Goal: Task Accomplishment & Management: Manage account settings

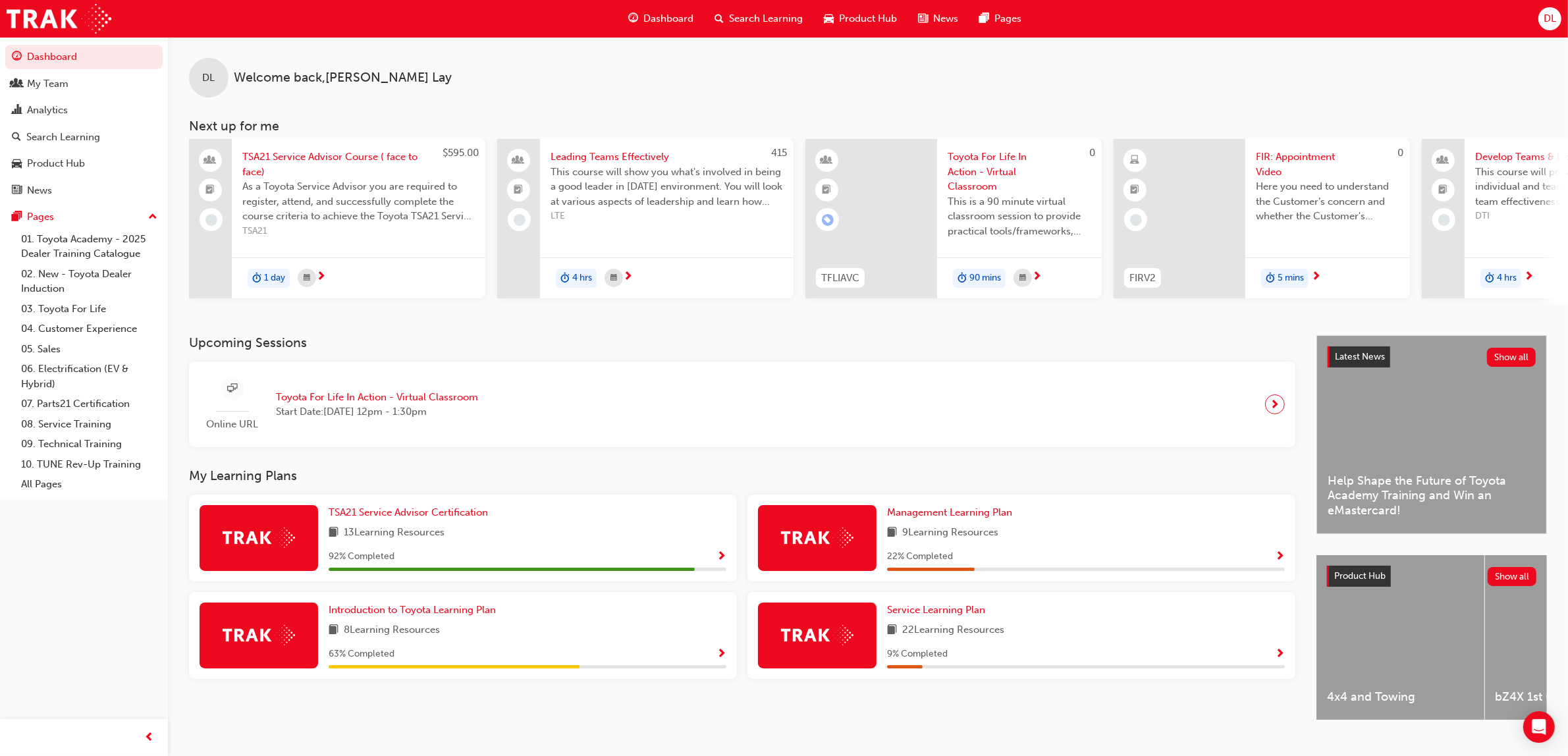
click at [683, 402] on div "Online URL Toyota For Life In Action - Virtual Classroom Start Date: Mon 27 Oct…" at bounding box center [742, 405] width 1085 height 65
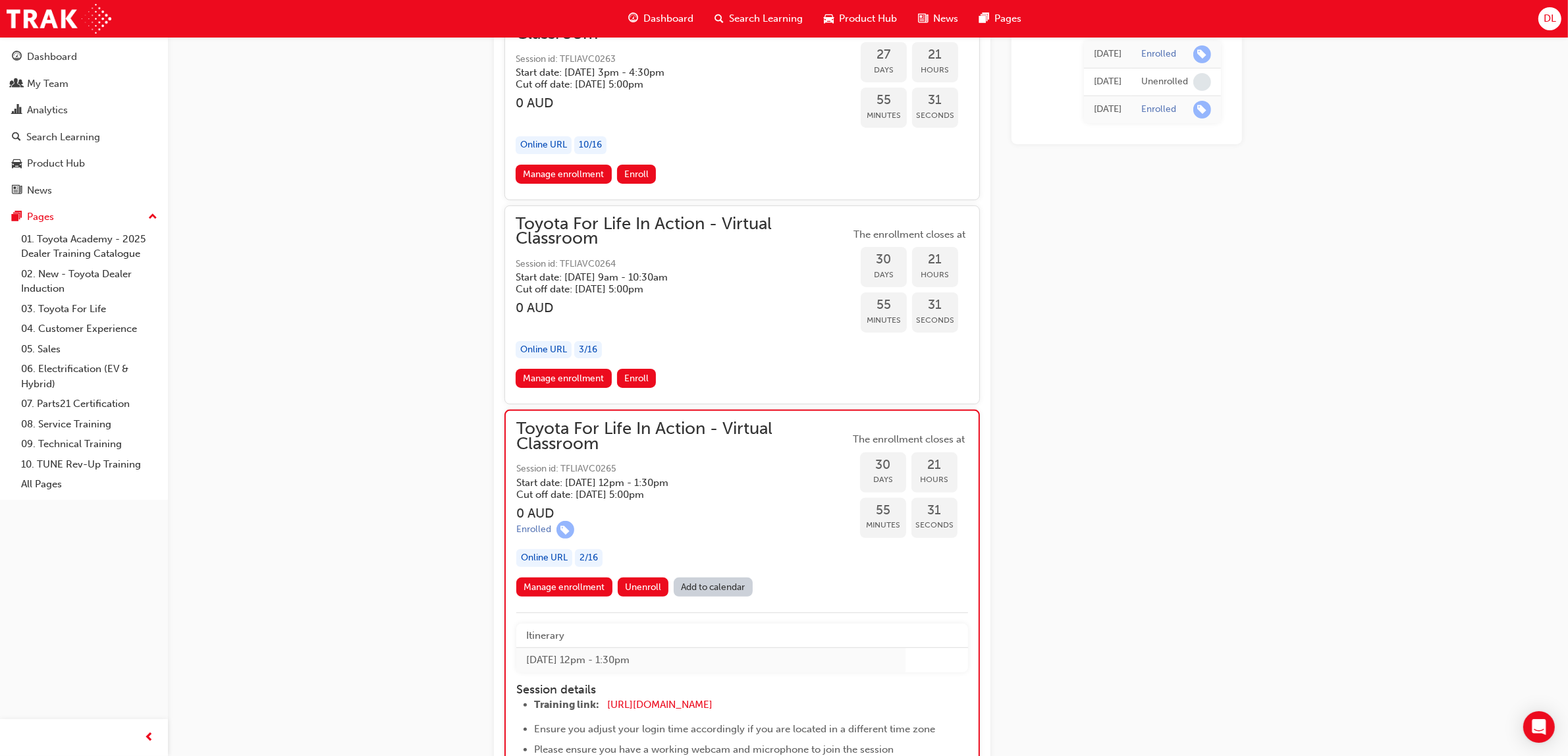
scroll to position [13103, 0]
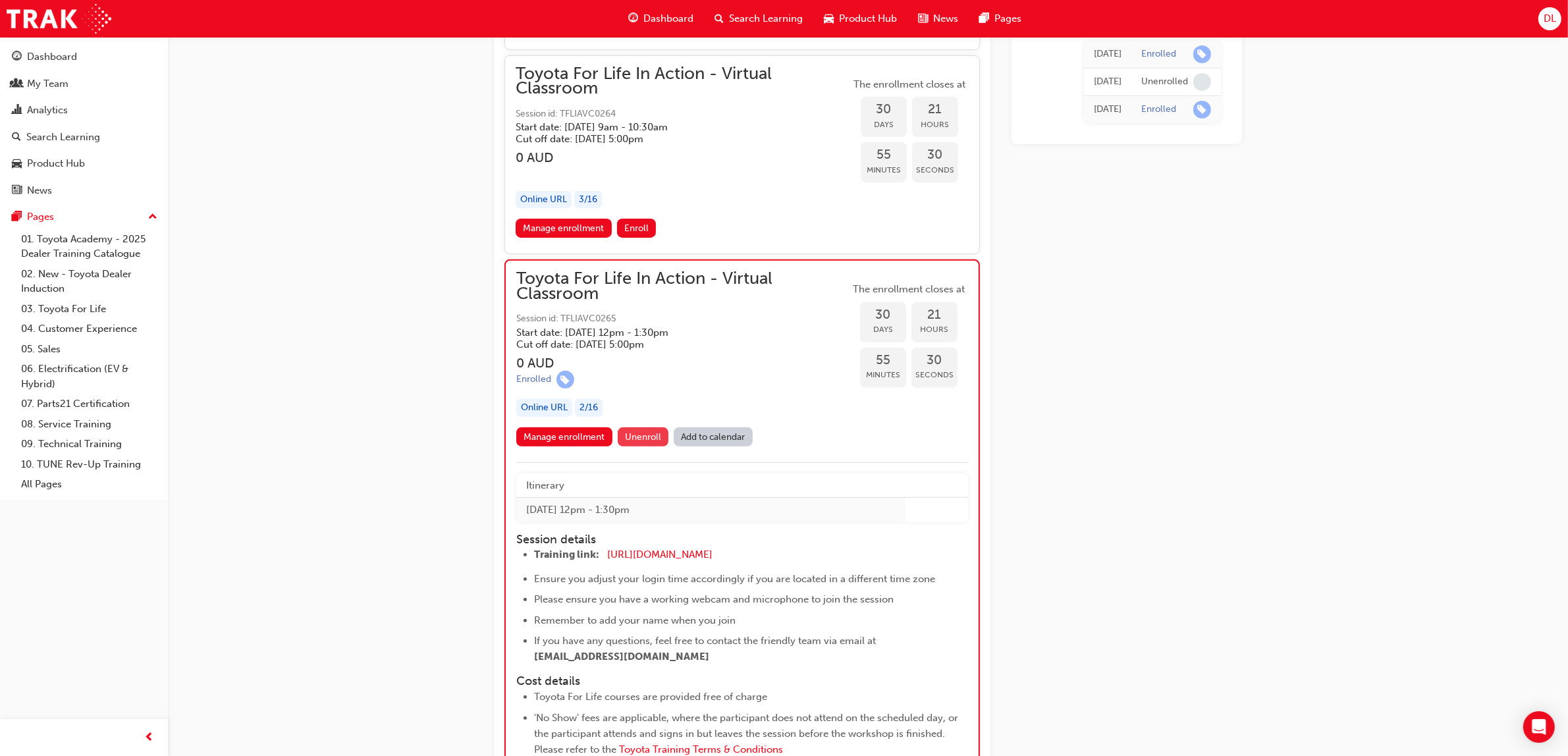
click at [653, 432] on span "Unenroll" at bounding box center [643, 437] width 36 height 11
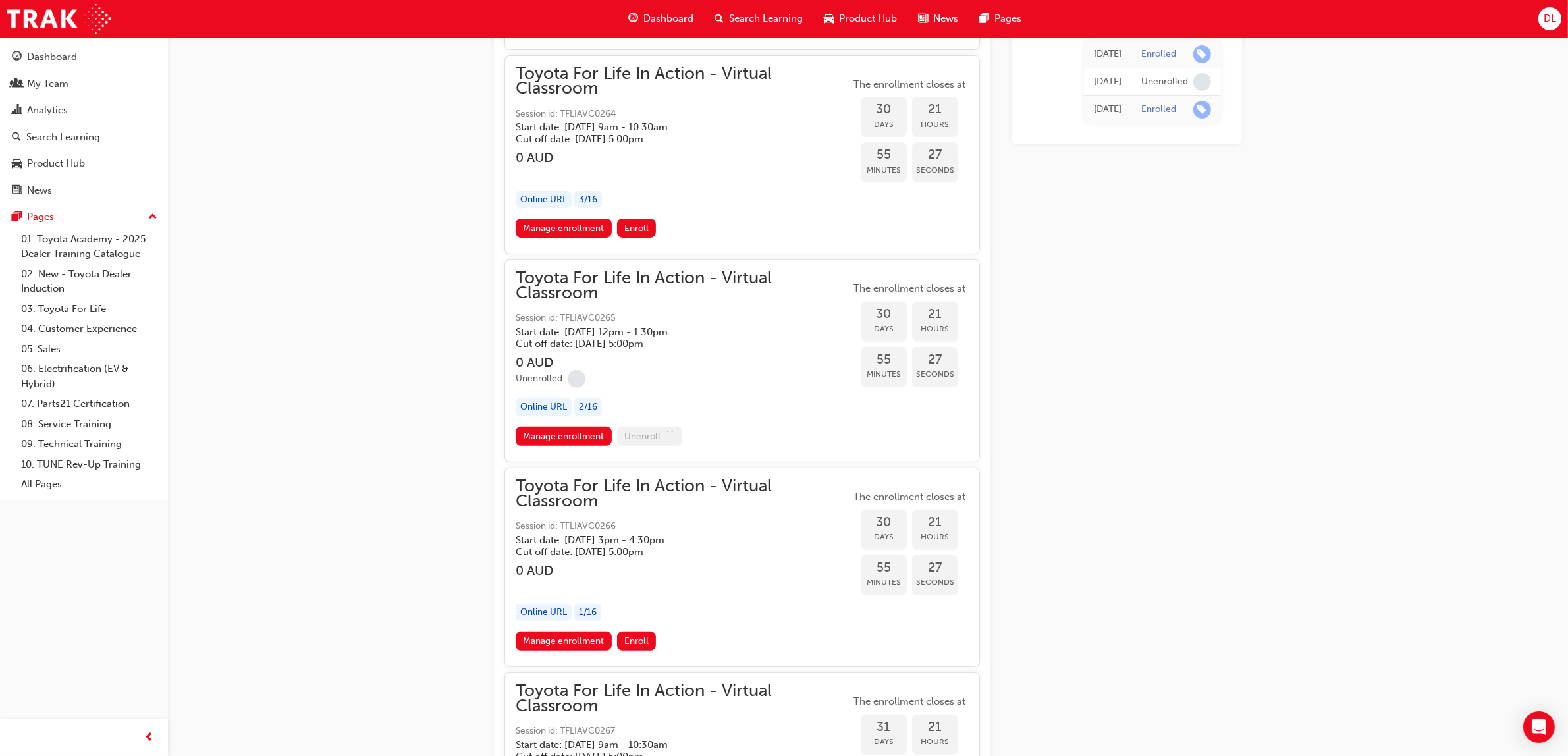
scroll to position [13020, 0]
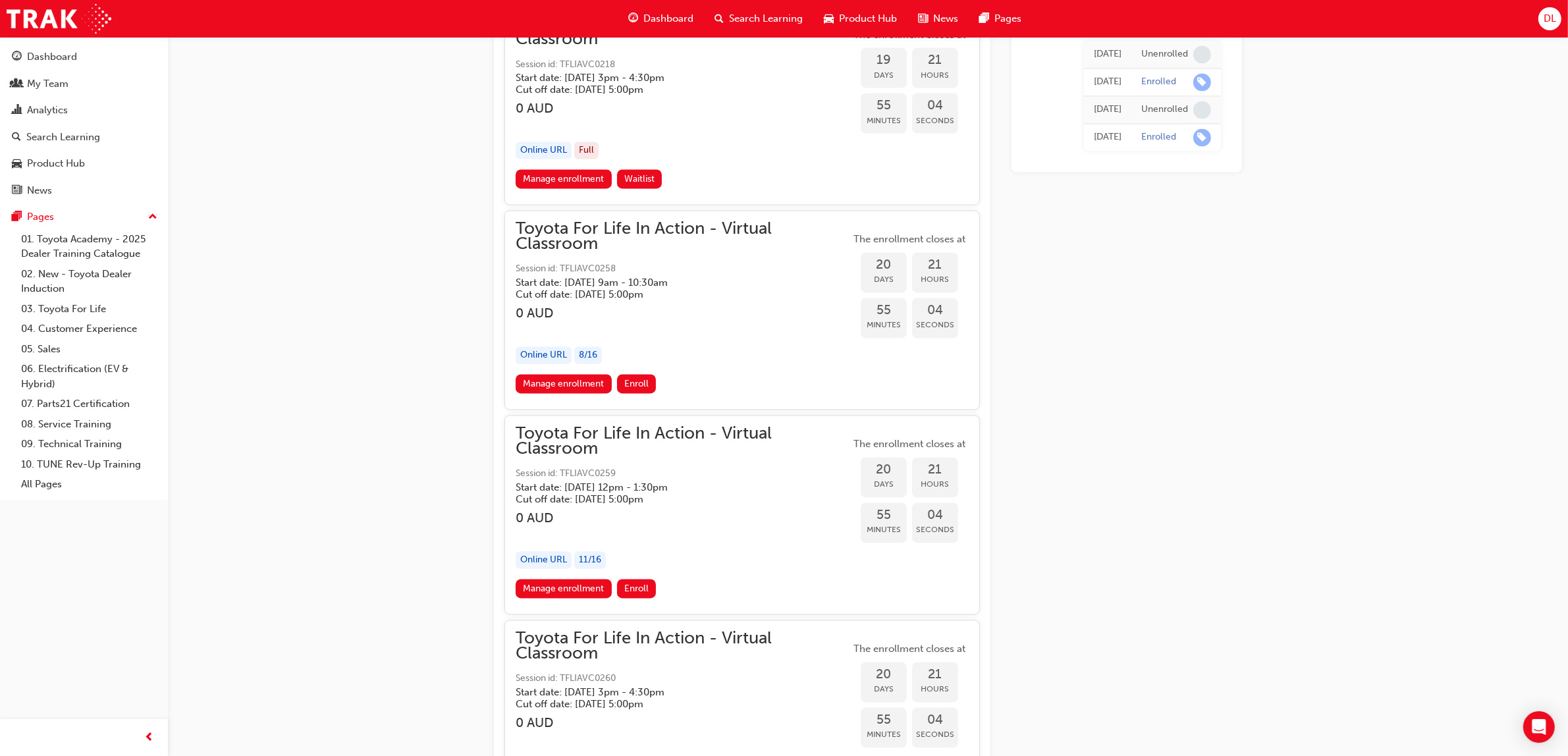
scroll to position [9302, 0]
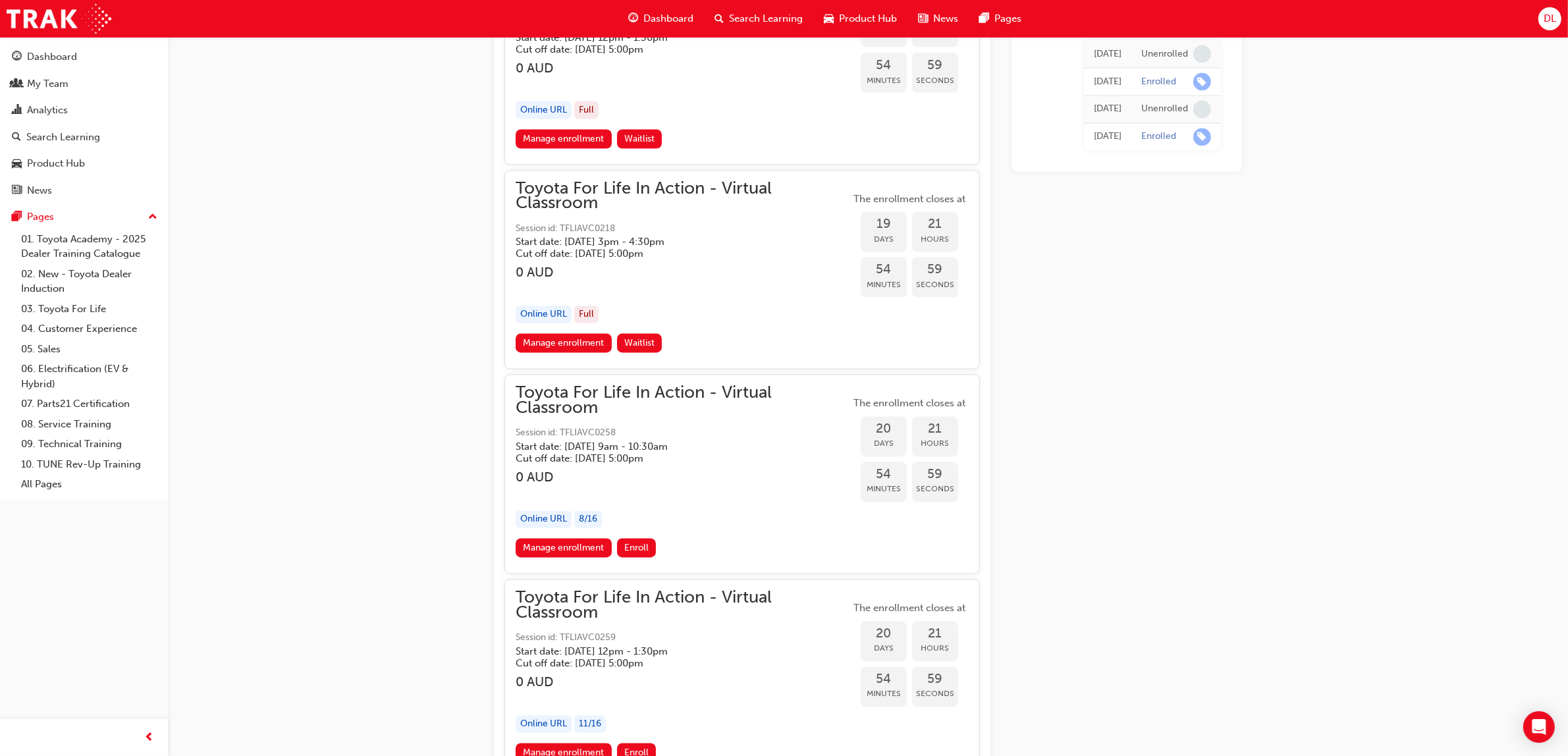
click at [734, 471] on h3 "0 AUD" at bounding box center [683, 478] width 335 height 15
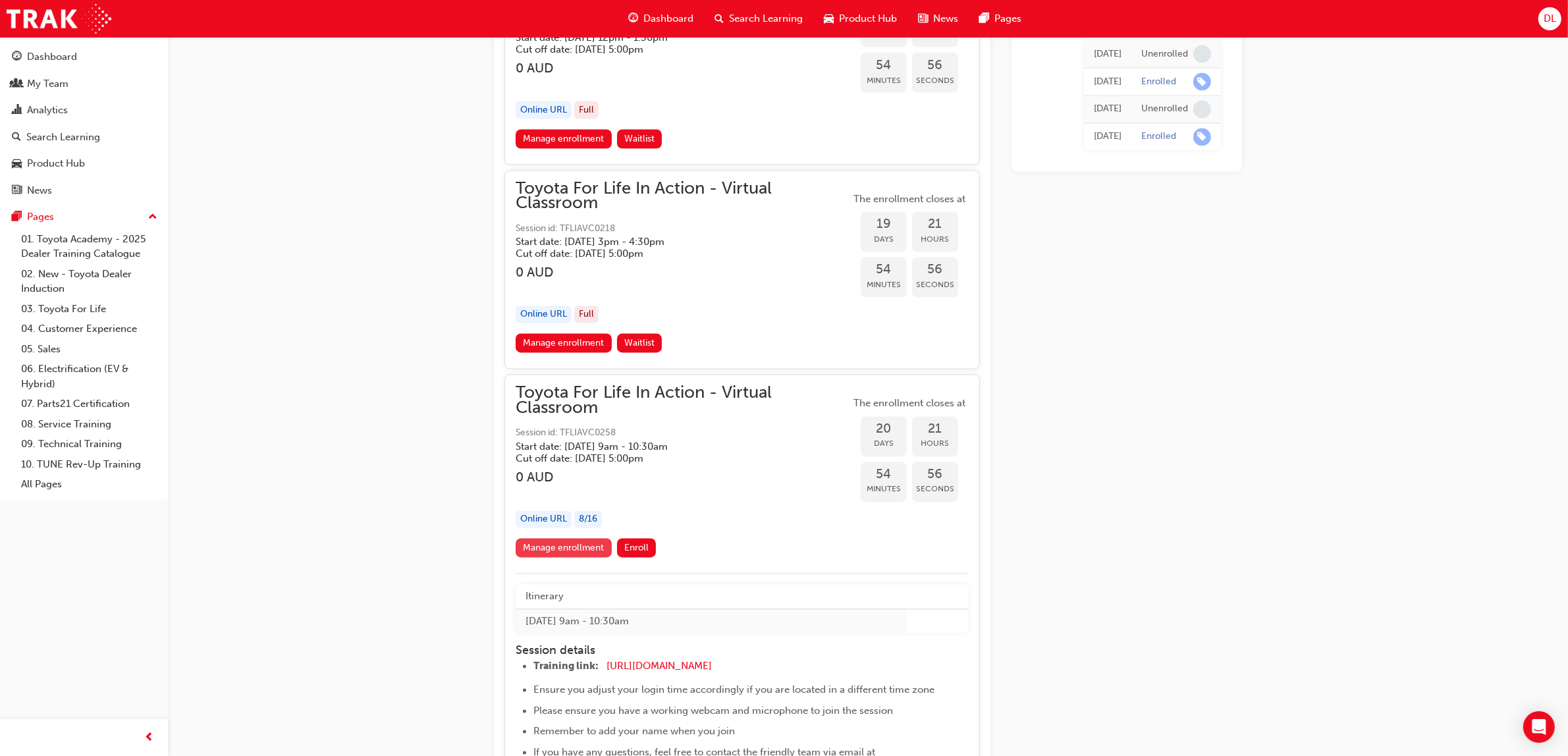
click at [557, 539] on link "Manage enrollment" at bounding box center [564, 548] width 96 height 19
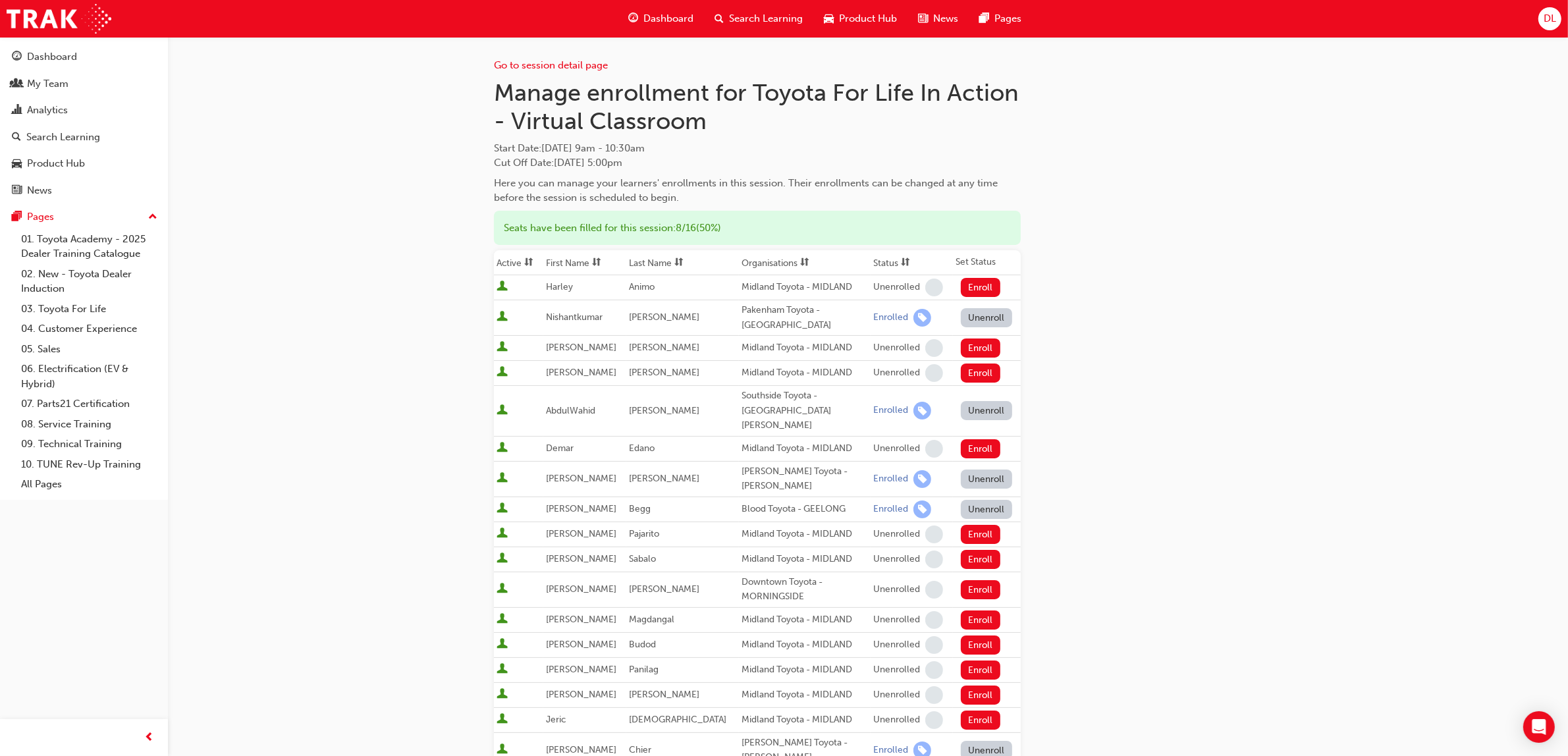
scroll to position [433, 0]
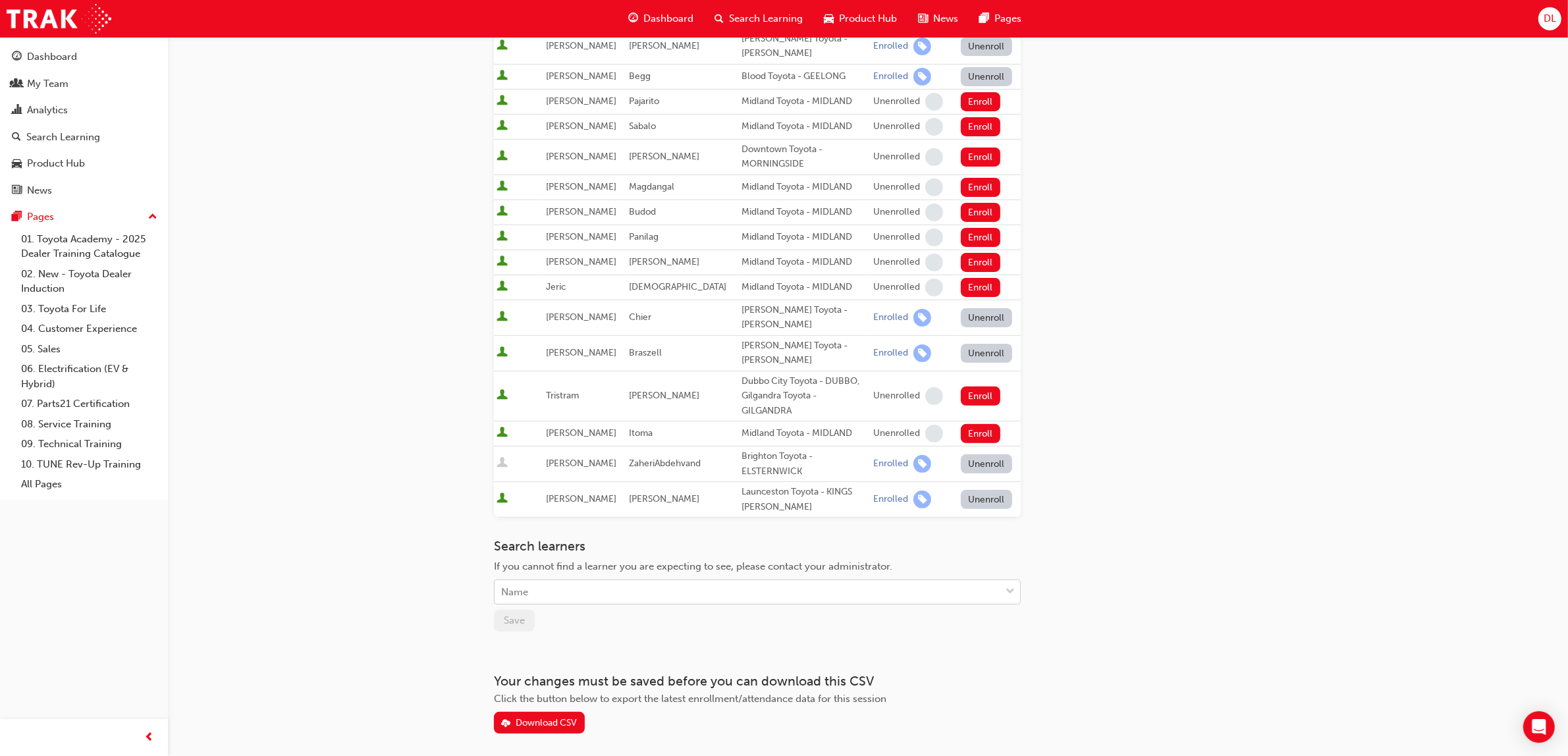
click at [603, 581] on div "Name" at bounding box center [747, 592] width 506 height 23
type input "[PERSON_NAME]"
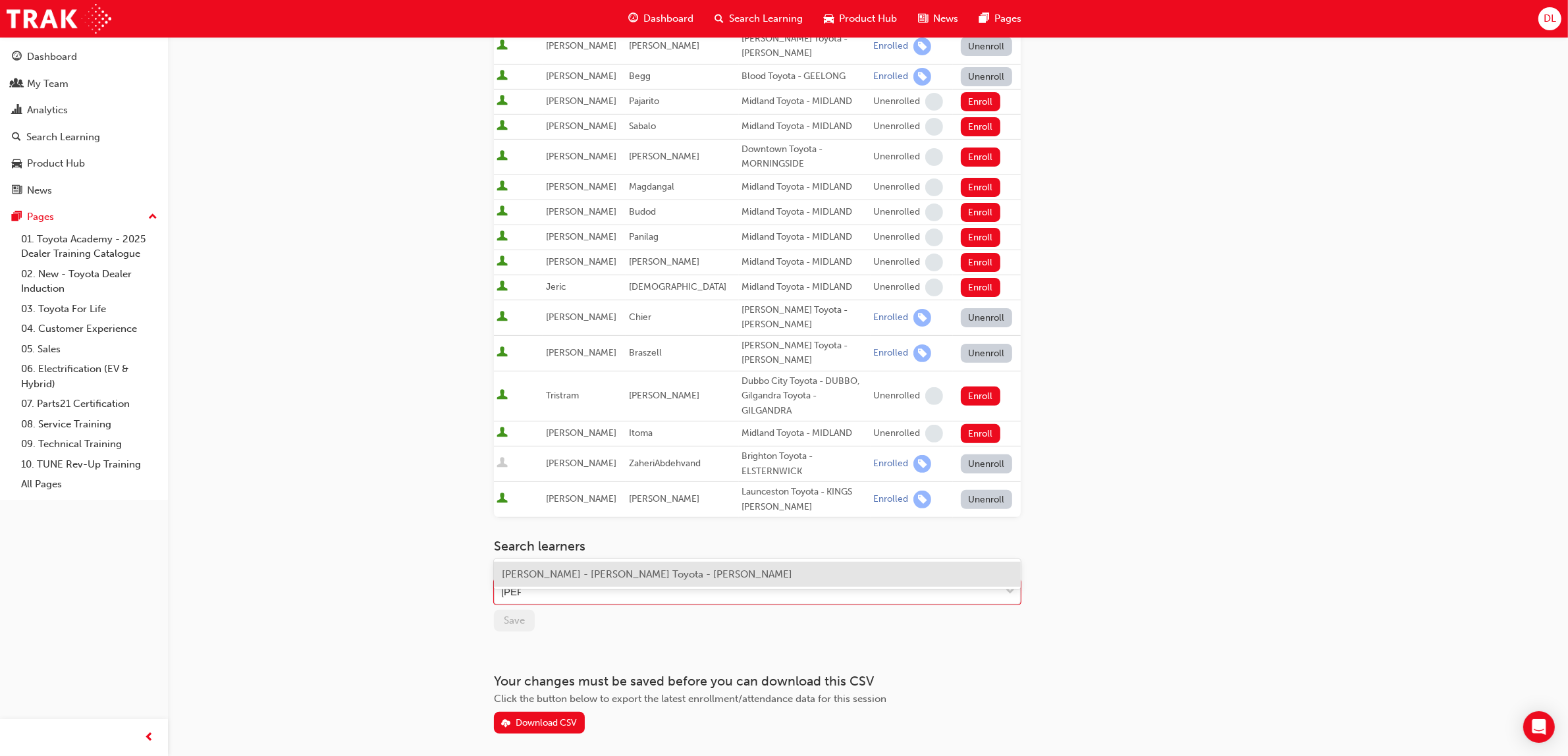
click at [607, 571] on span "[PERSON_NAME] - [PERSON_NAME] Toyota - [PERSON_NAME]" at bounding box center [647, 574] width 290 height 12
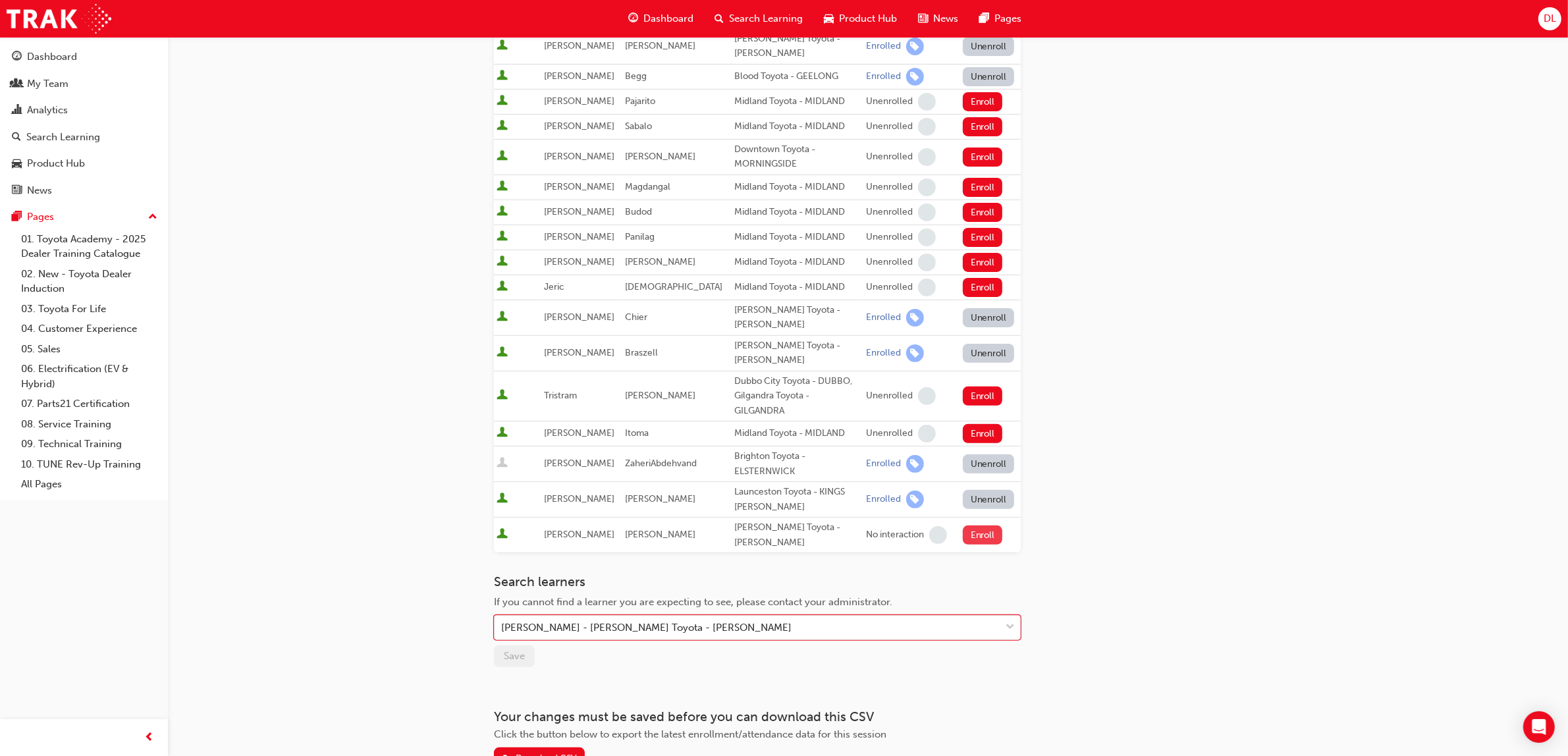
click at [974, 526] on button "Enroll" at bounding box center [982, 535] width 40 height 19
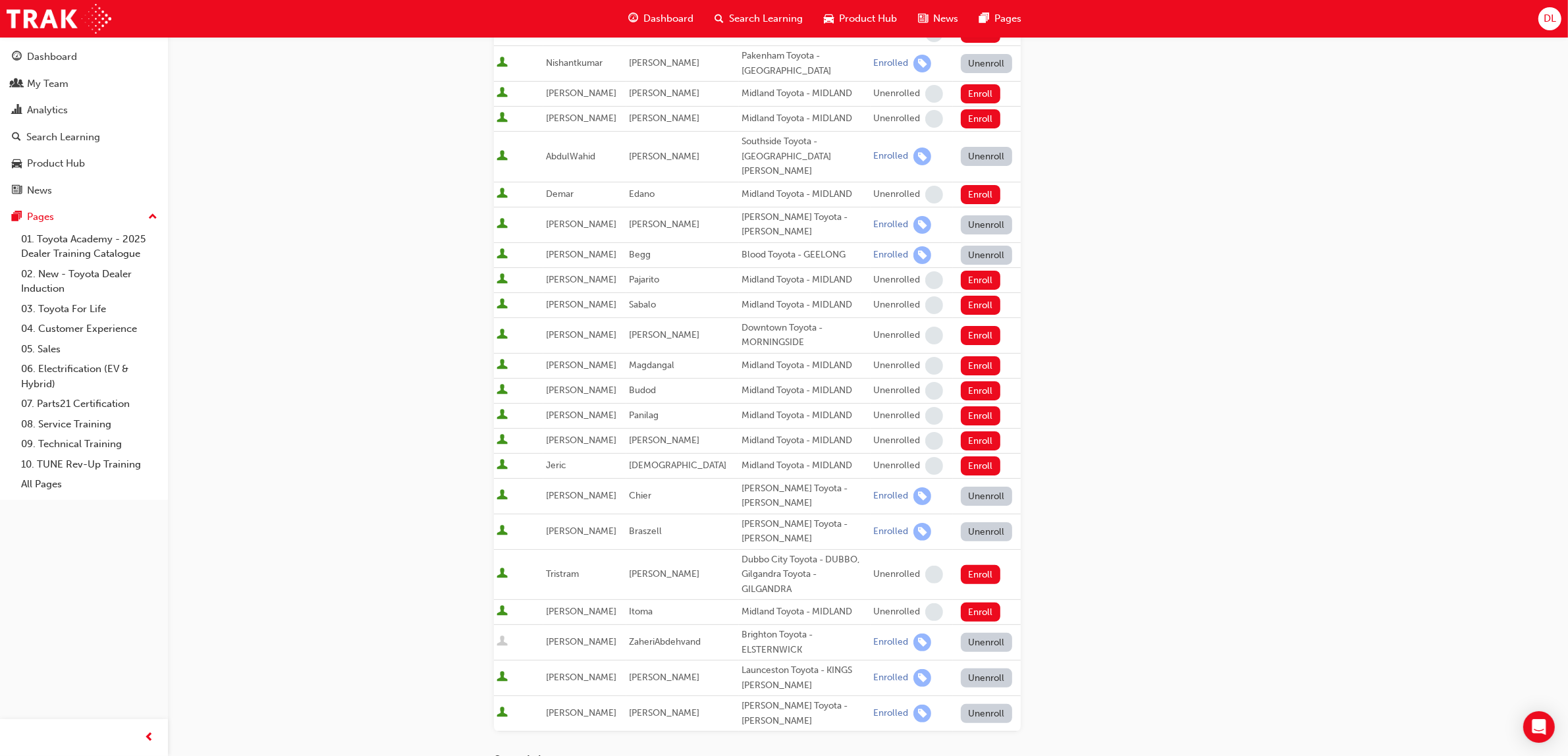
scroll to position [0, 0]
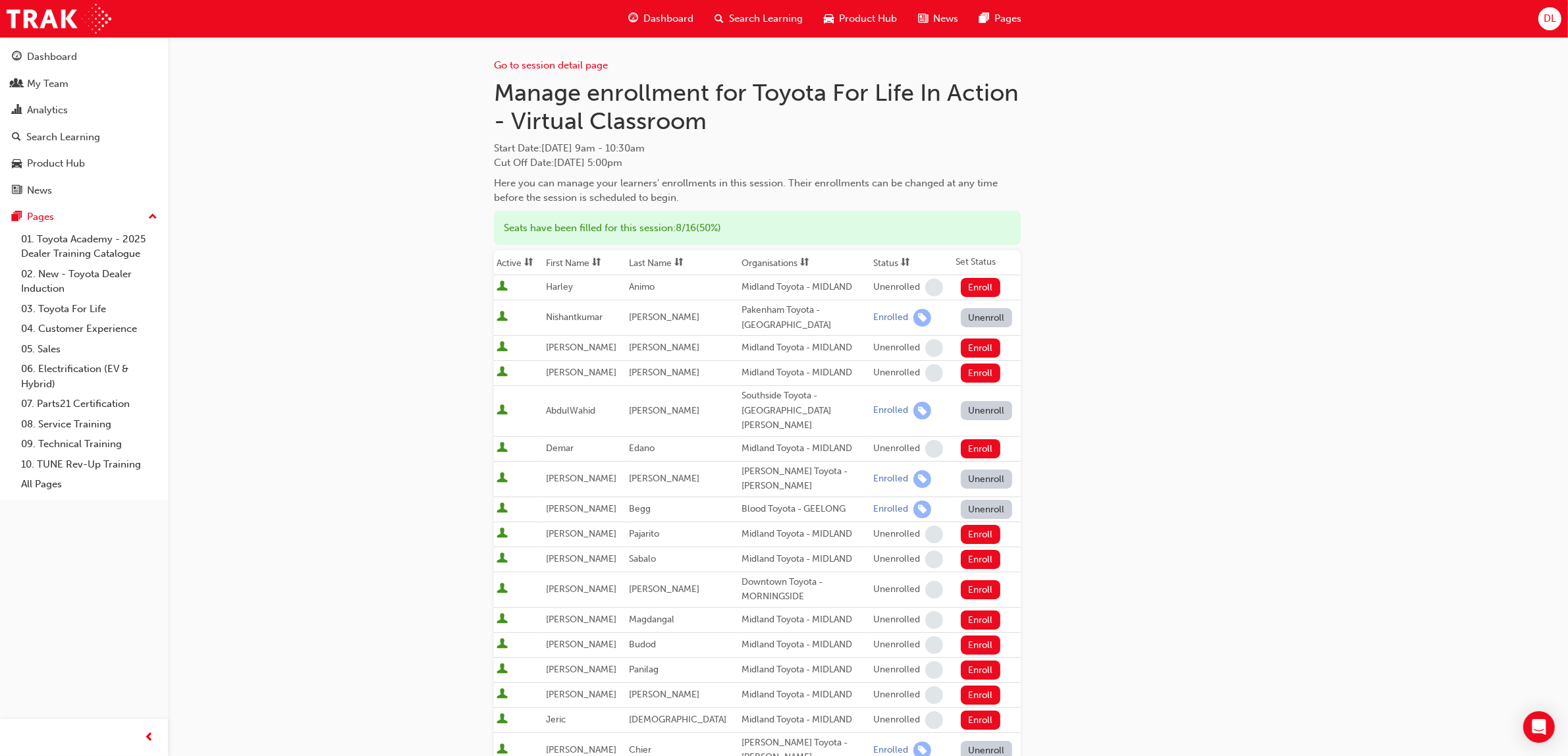
click at [1196, 242] on div "Go to session detail page Manage enrollment for Toyota For Life In Action - Vir…" at bounding box center [868, 647] width 748 height 1220
click at [768, 20] on span "Search Learning" at bounding box center [766, 19] width 74 height 15
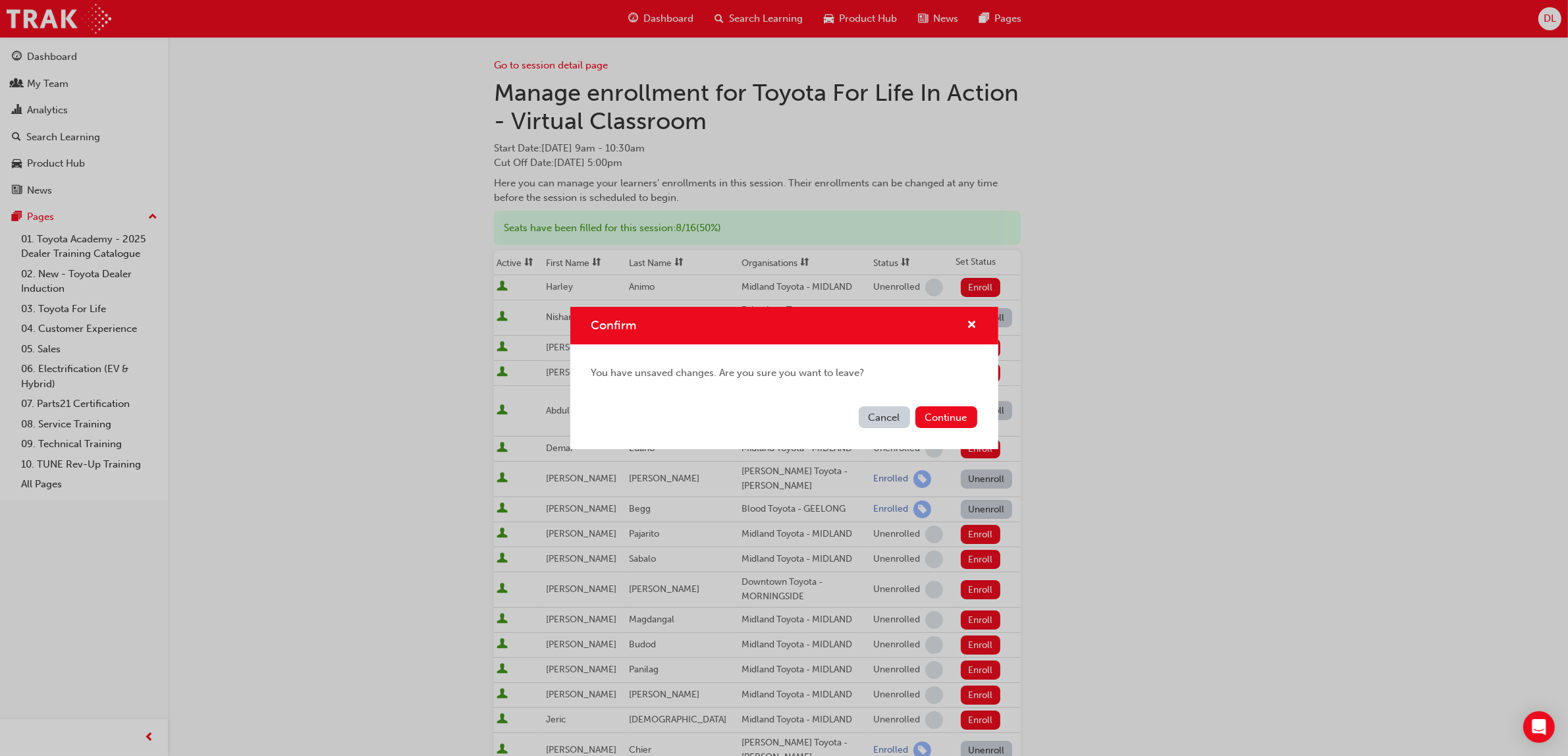
click at [889, 410] on button "Cancel" at bounding box center [885, 417] width 52 height 22
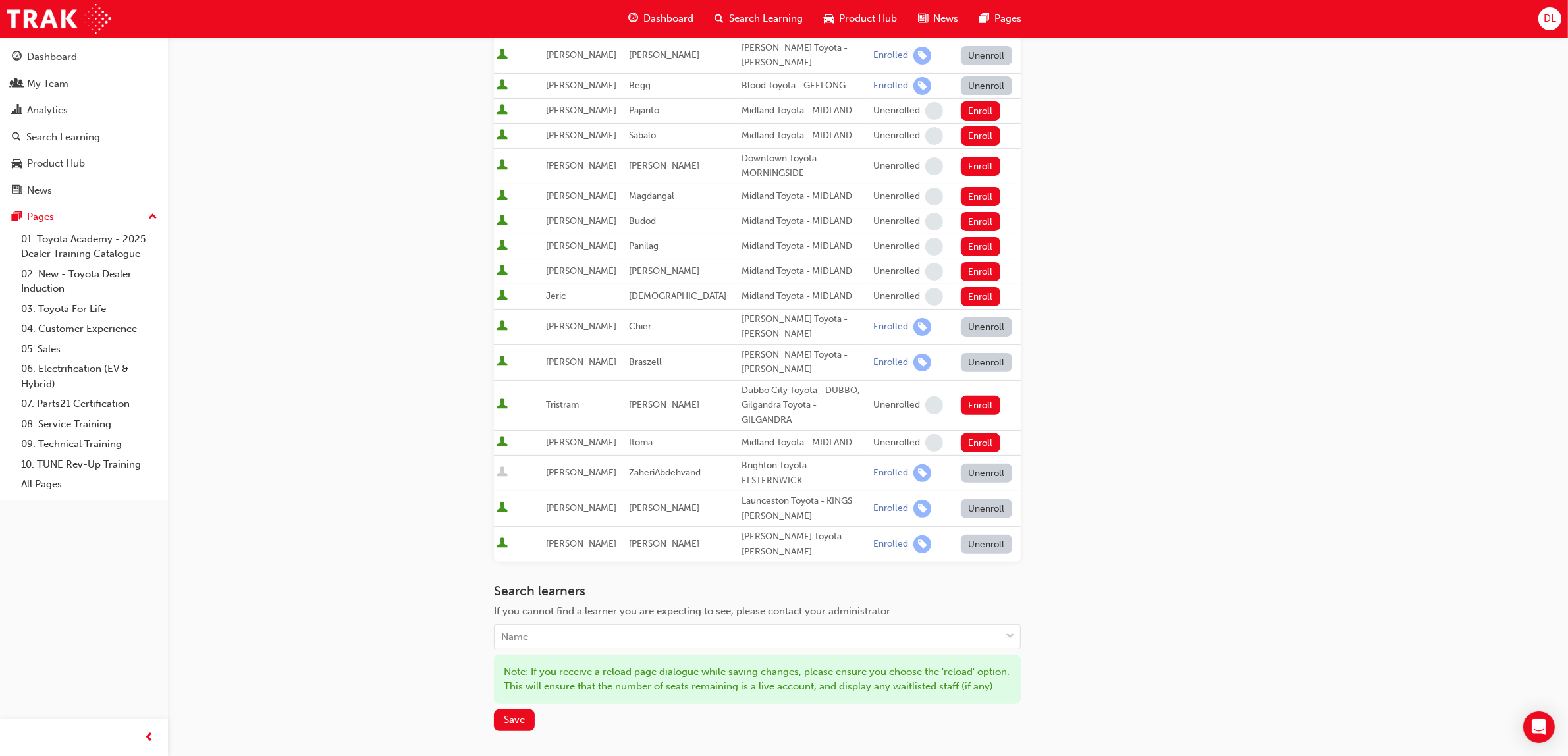
scroll to position [494, 0]
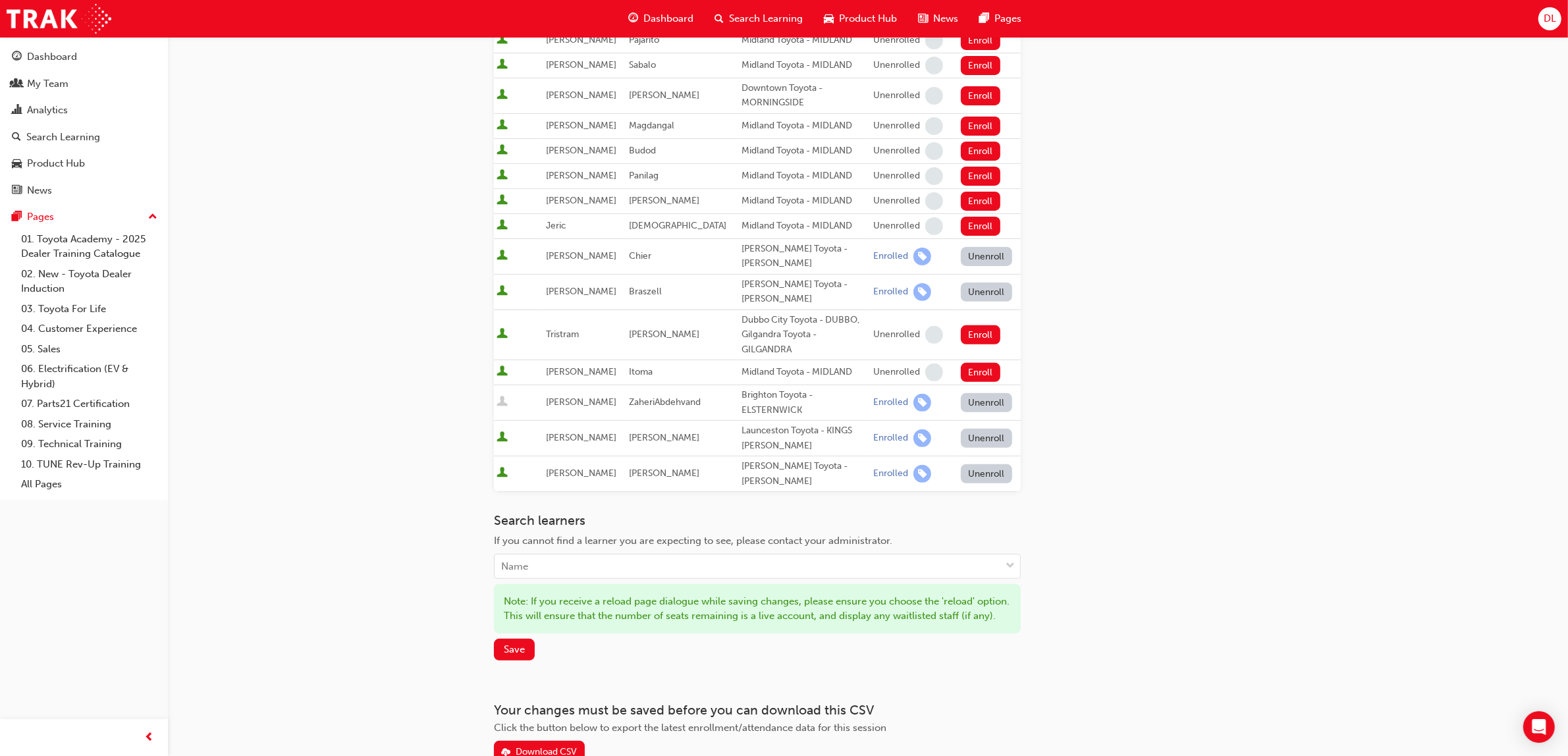
click at [524, 613] on div "Go to session detail page Manage enrollment for Toyota For Life In Action - Vir…" at bounding box center [757, 152] width 527 height 1220
click at [521, 613] on div "Go to session detail page Manage enrollment for Toyota For Life In Action - Vir…" at bounding box center [757, 152] width 527 height 1220
click at [521, 639] on button "Save" at bounding box center [514, 649] width 41 height 22
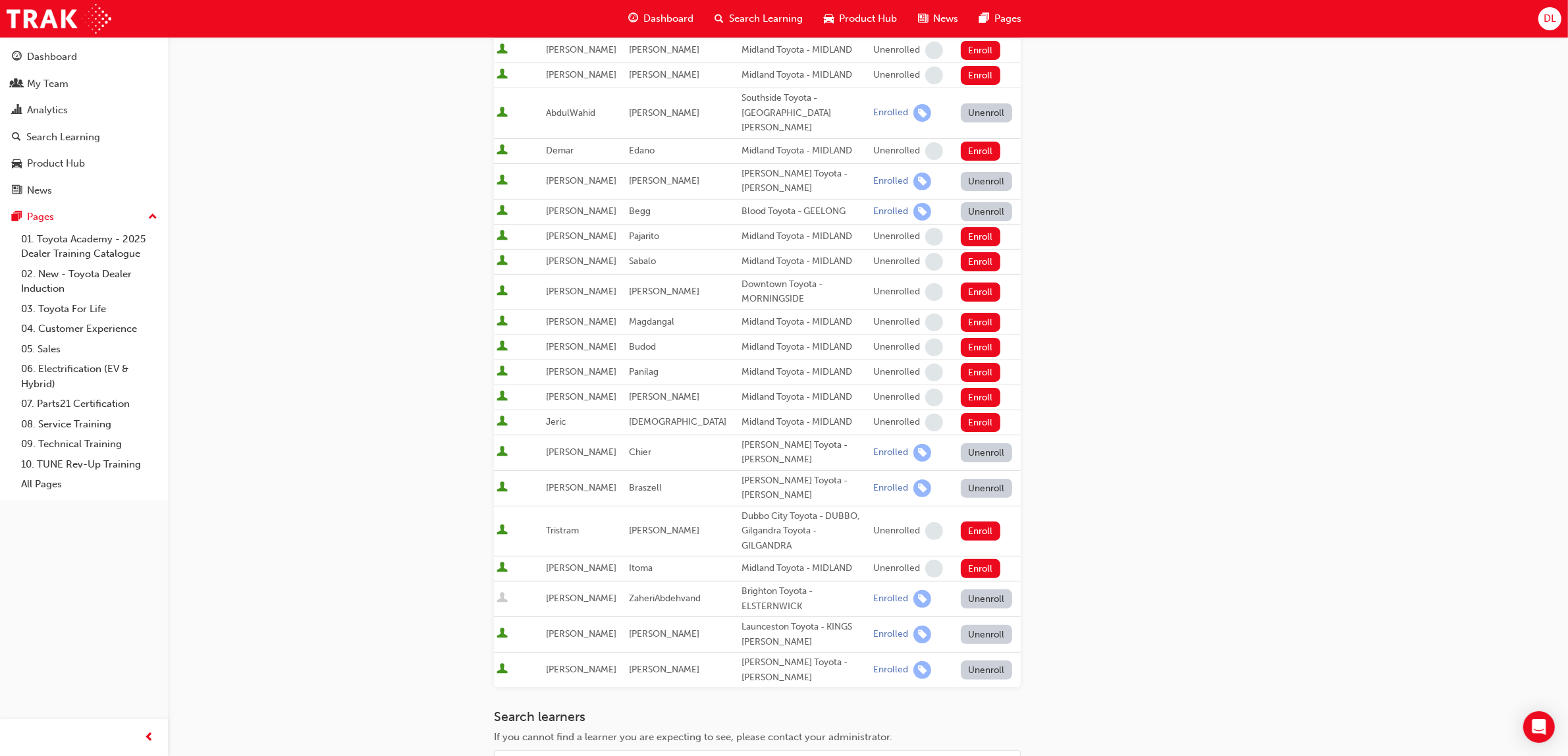
scroll to position [0, 0]
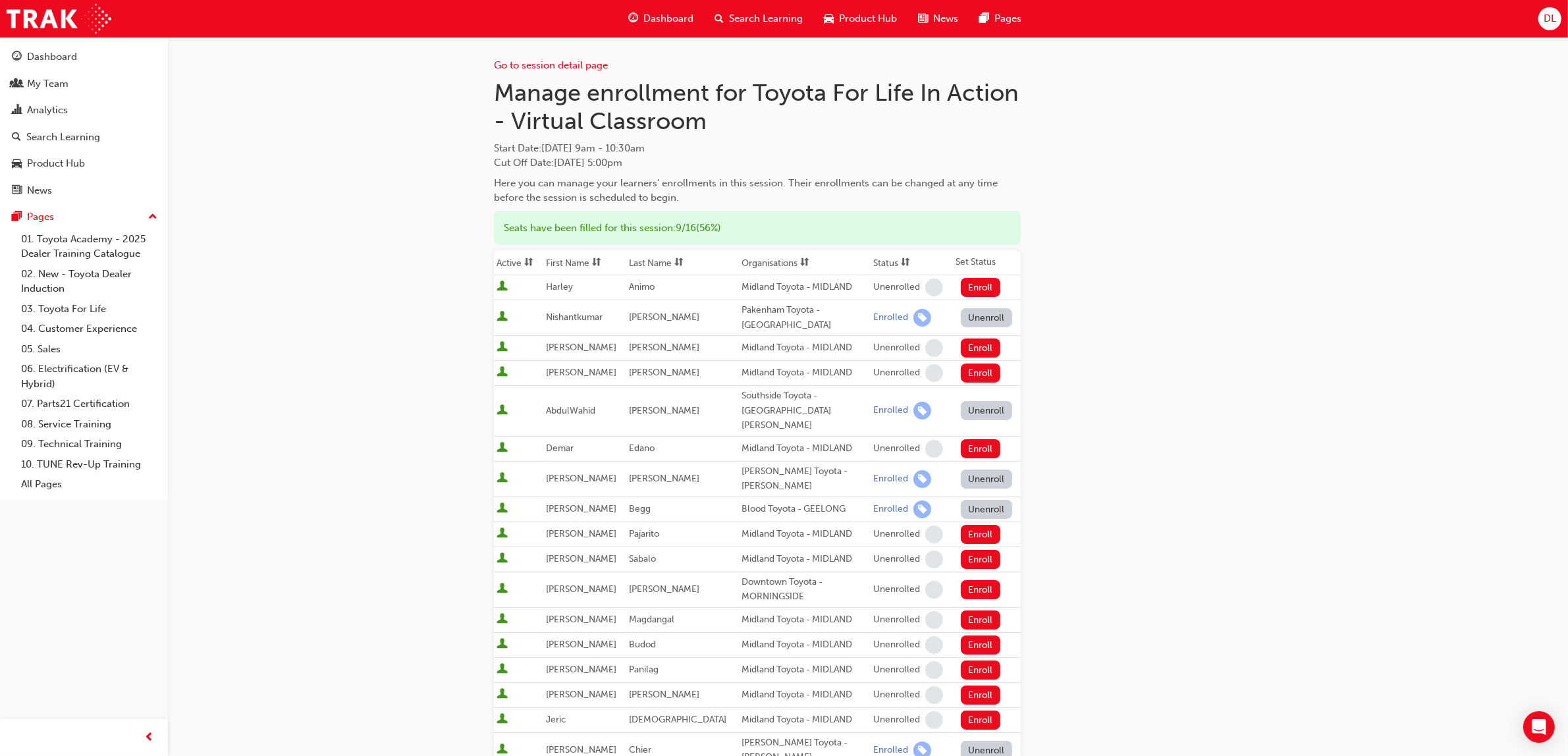
click at [780, 13] on span "Search Learning" at bounding box center [766, 19] width 74 height 15
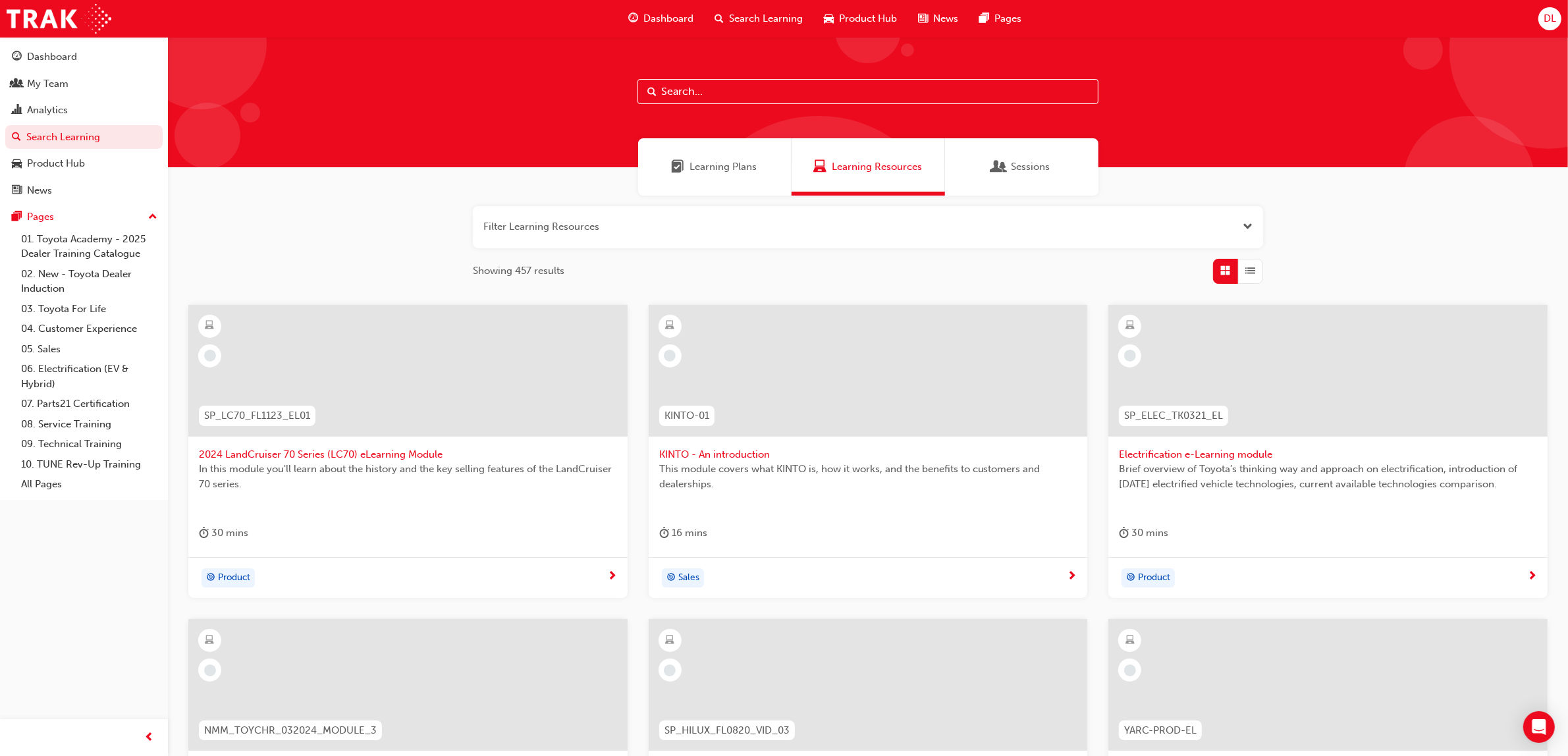
click at [731, 97] on input "text" at bounding box center [868, 92] width 461 height 25
type input "dt"
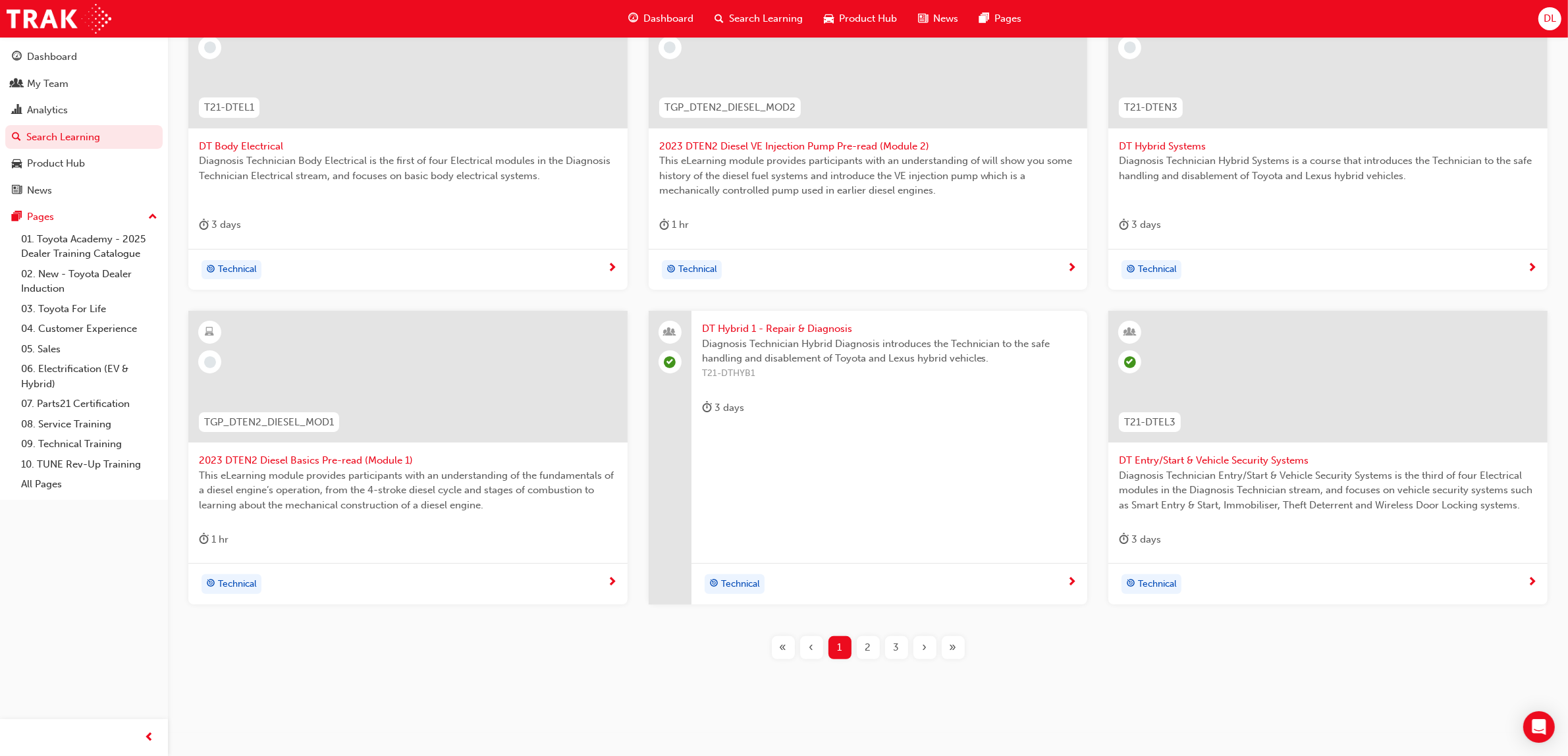
scroll to position [316, 0]
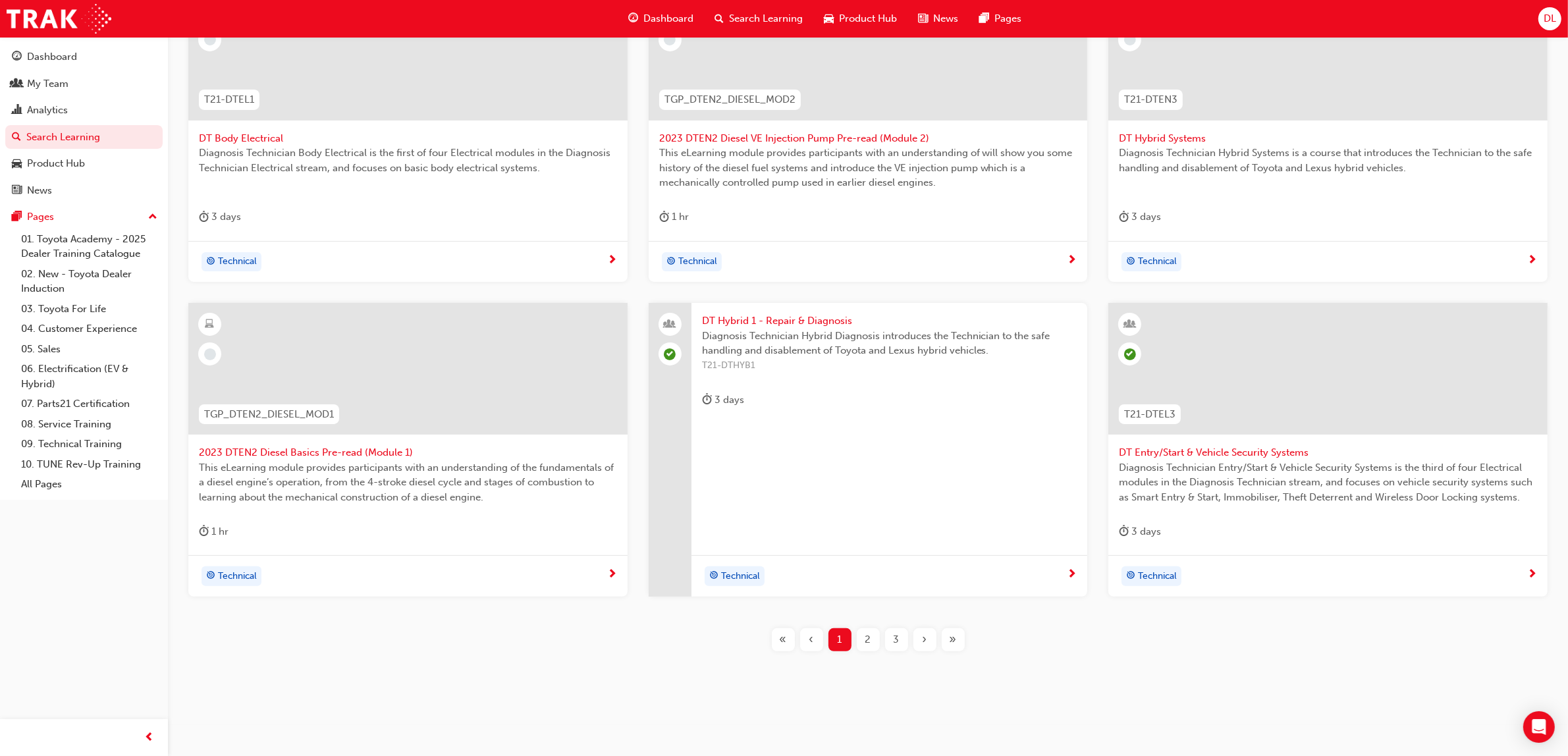
click at [423, 244] on div "Technical" at bounding box center [408, 262] width 439 height 42
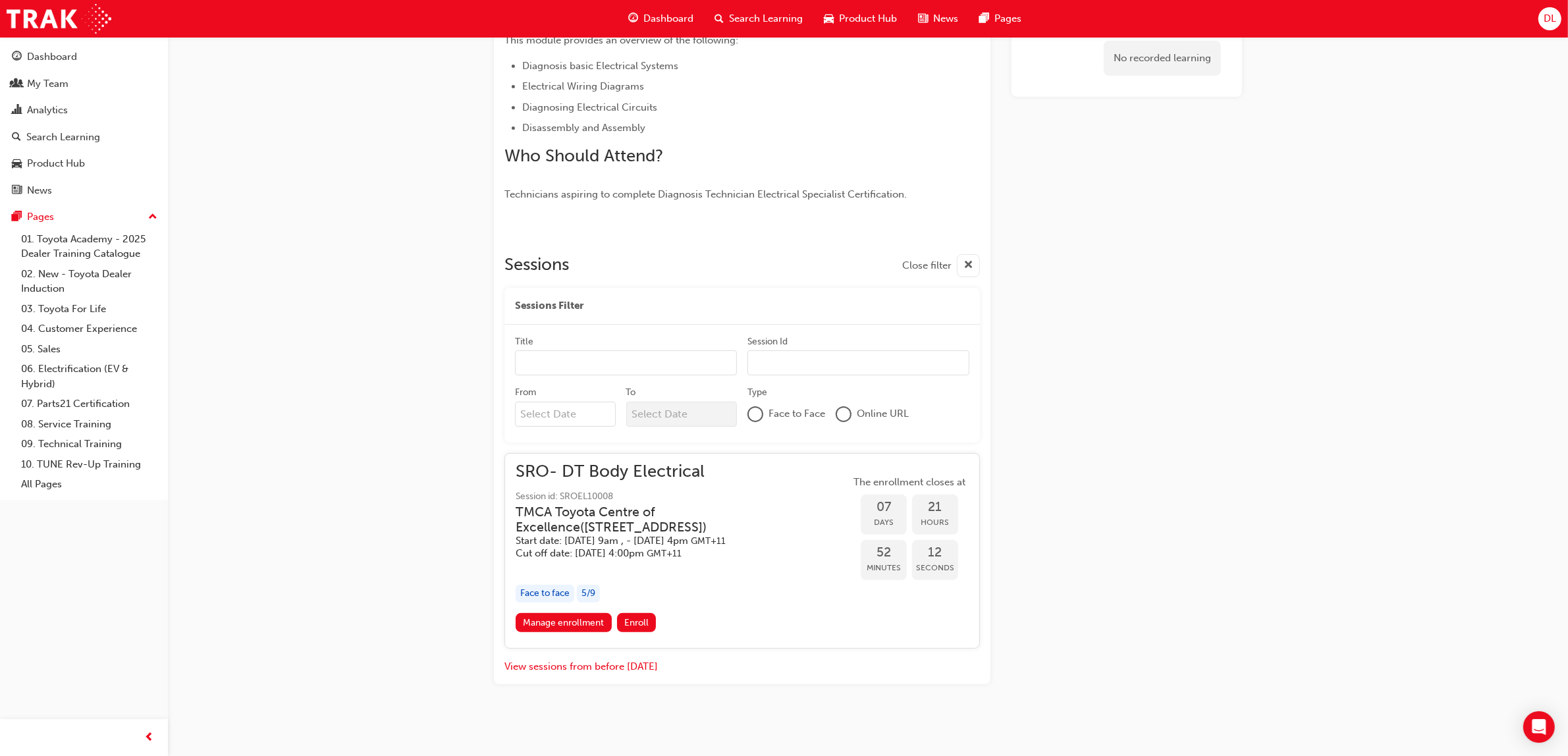
scroll to position [314, 0]
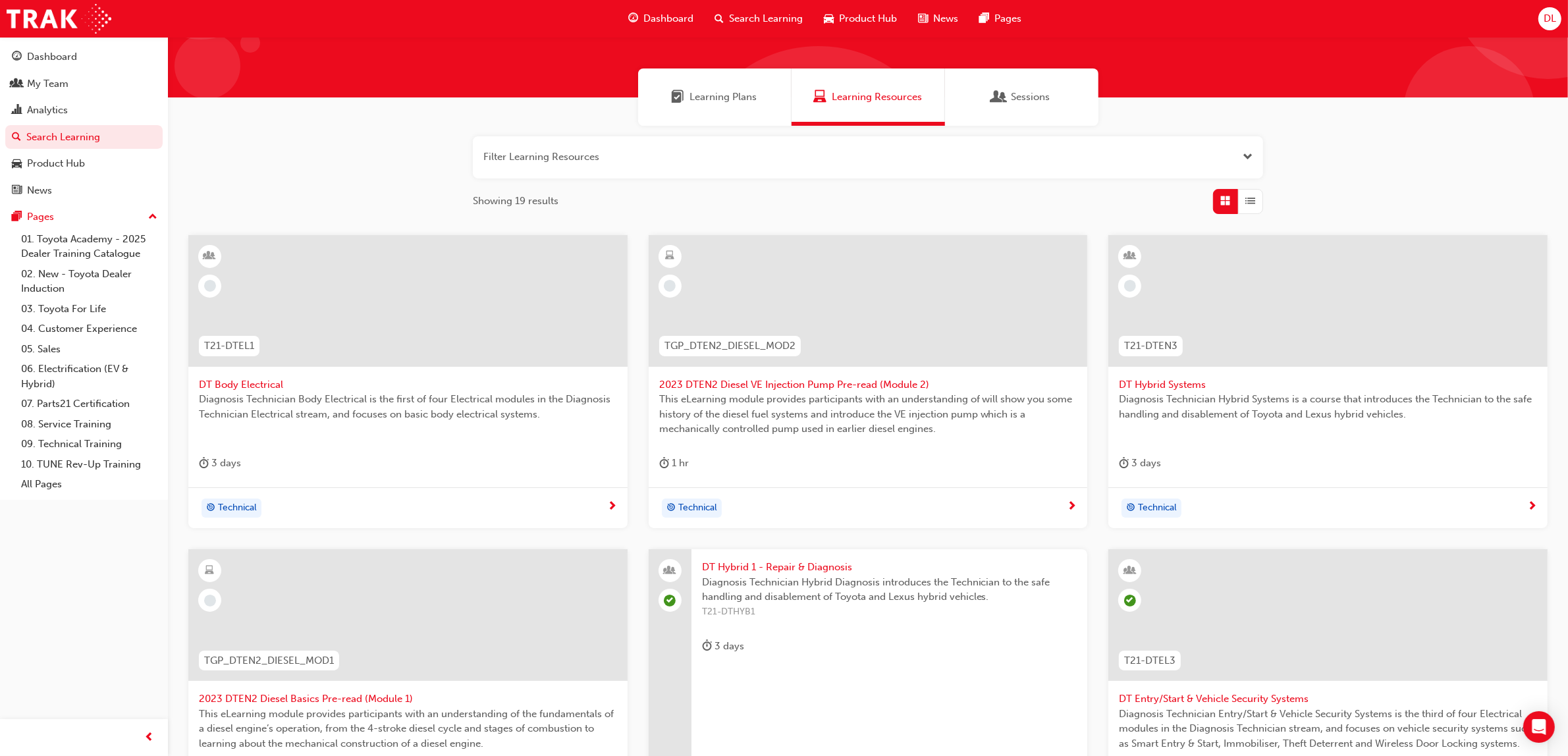
scroll to position [68, 0]
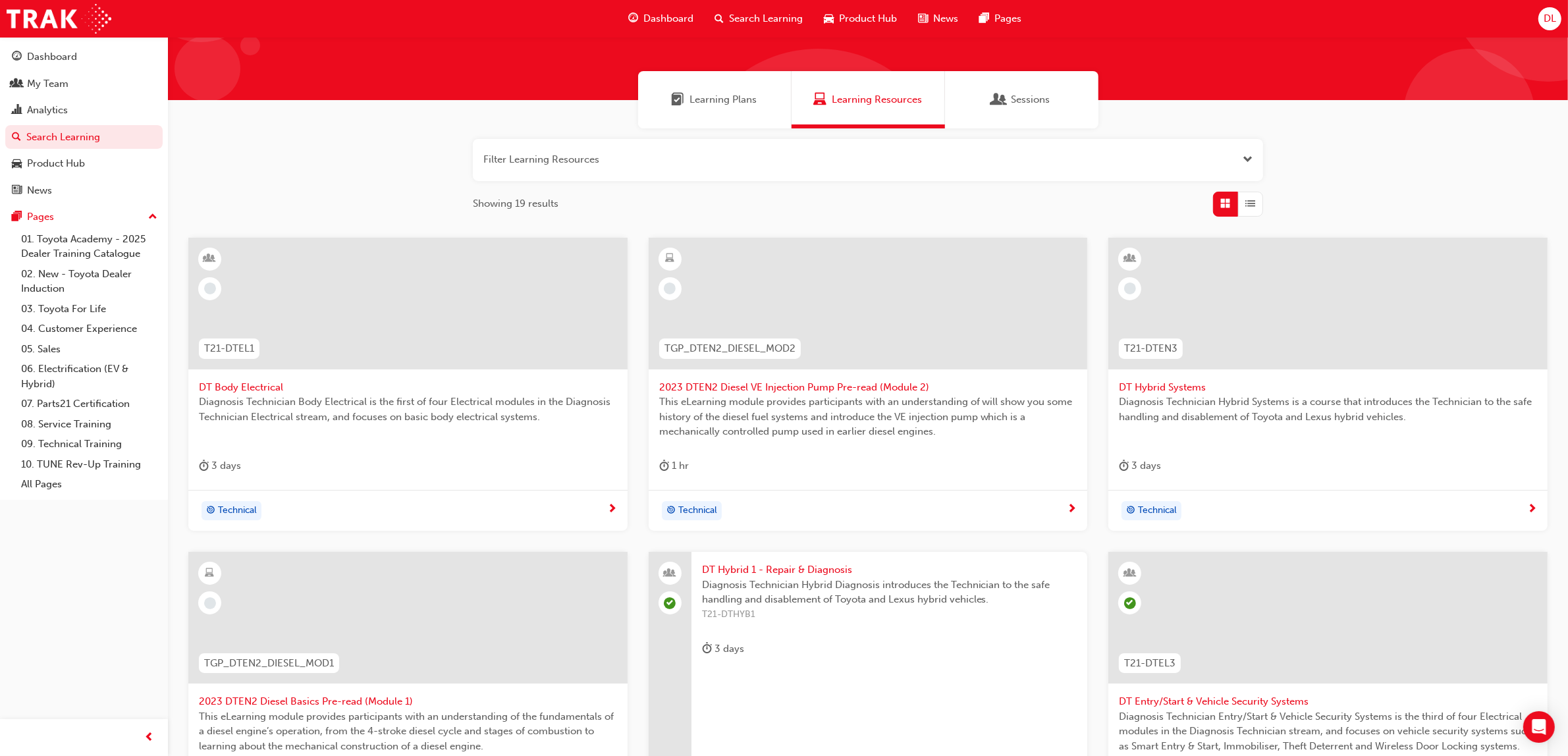
click at [592, 152] on button "button" at bounding box center [867, 160] width 790 height 42
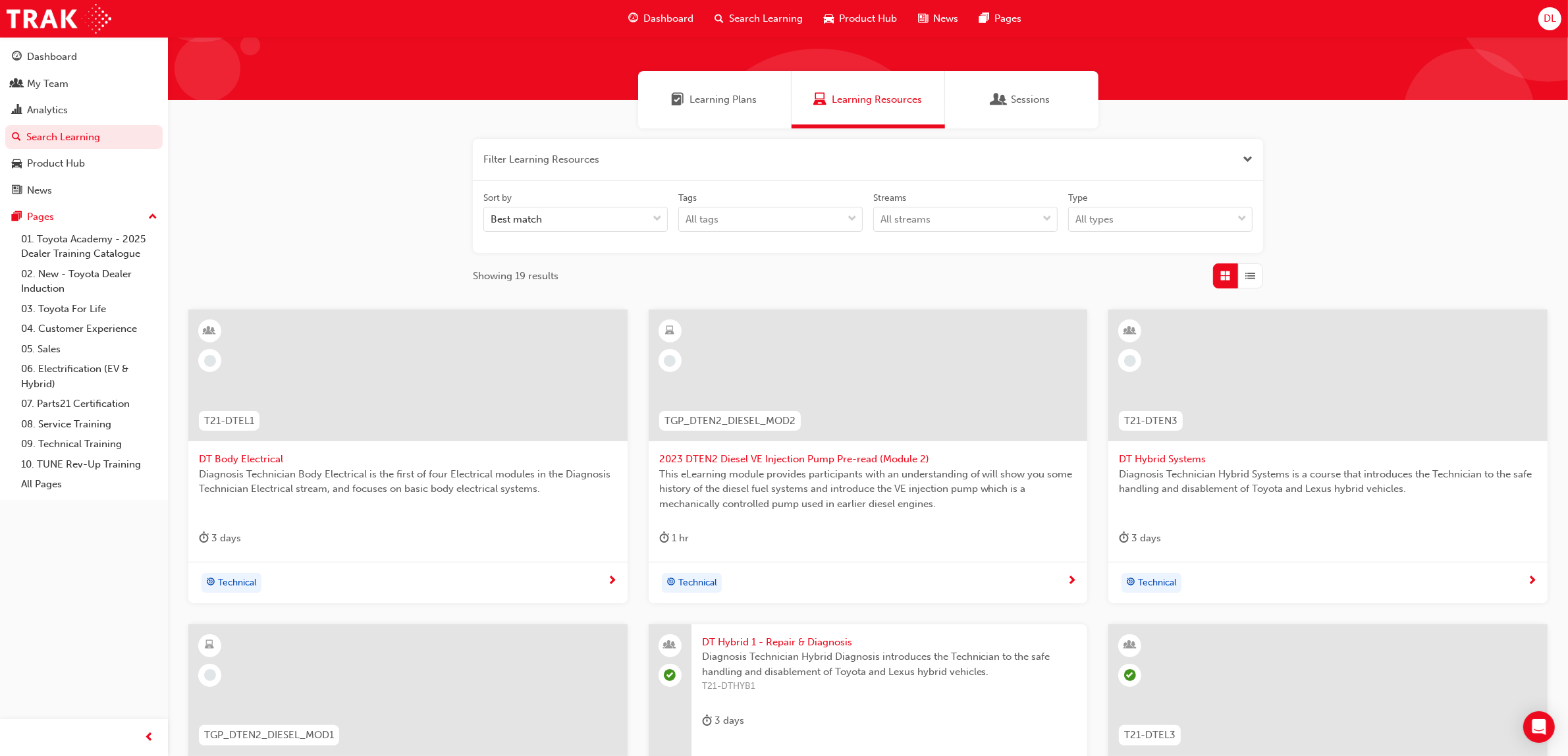
click at [592, 152] on button "button" at bounding box center [867, 160] width 790 height 42
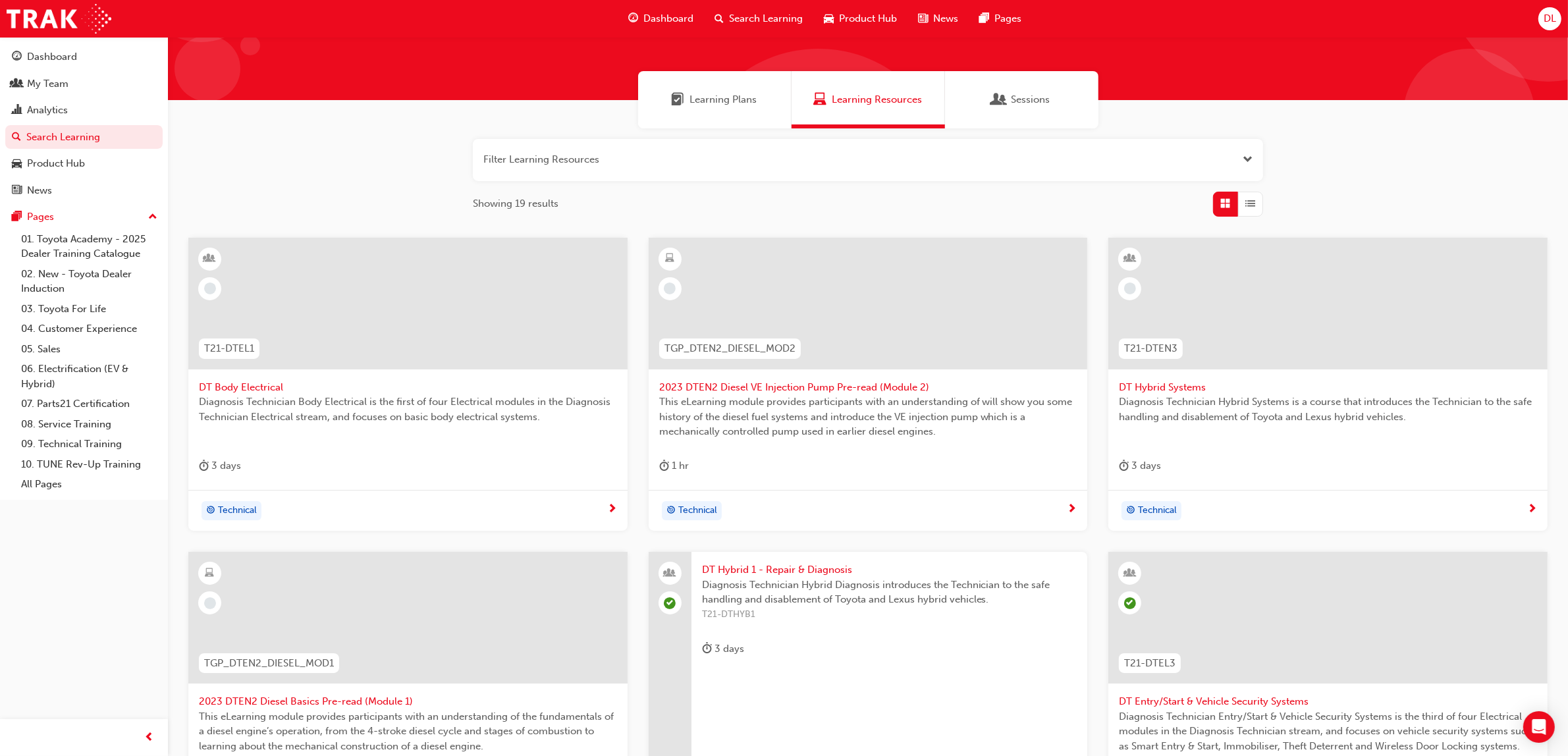
click at [729, 15] on span "Search Learning" at bounding box center [766, 19] width 74 height 15
click at [585, 159] on button "button" at bounding box center [867, 160] width 790 height 42
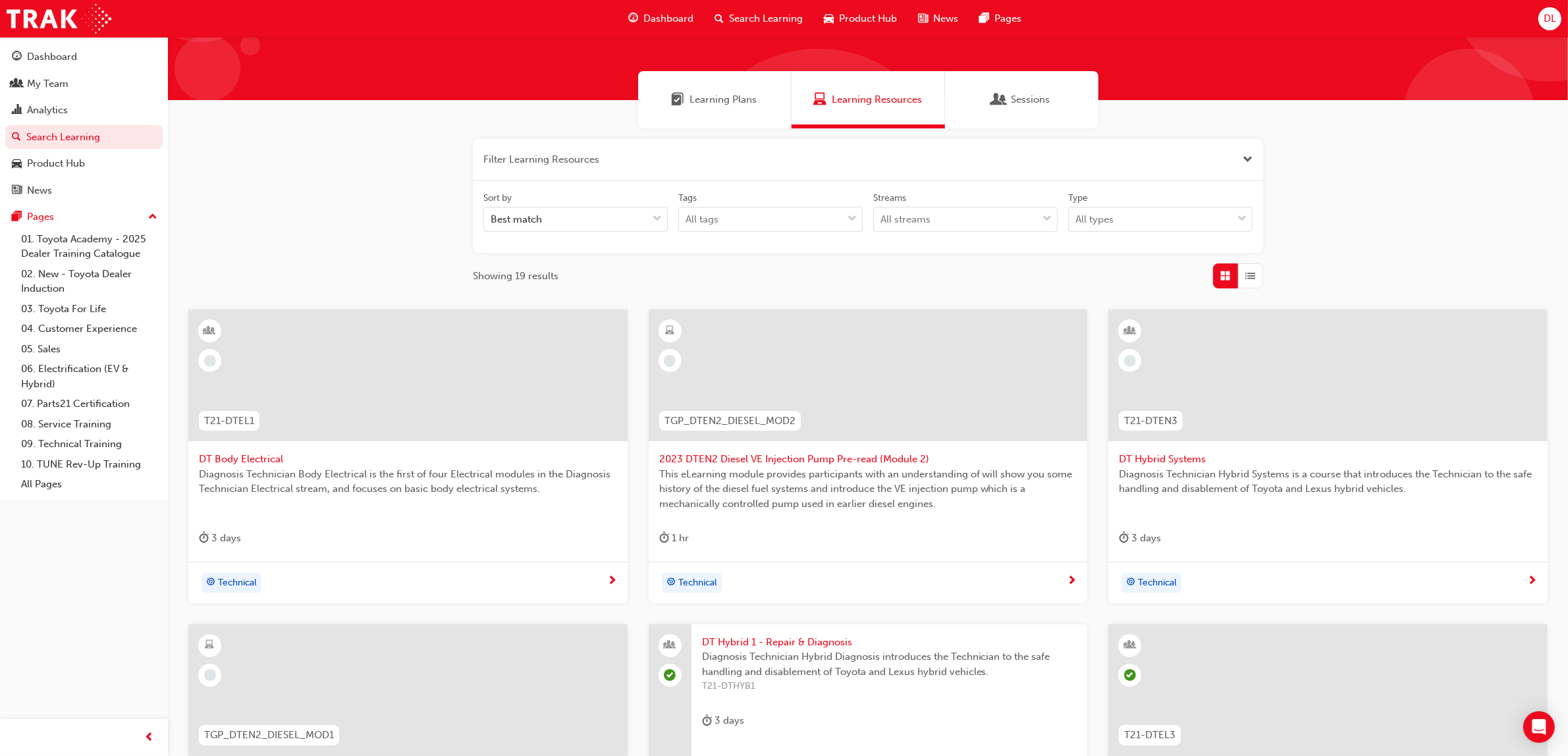
click at [585, 159] on button "button" at bounding box center [867, 160] width 790 height 42
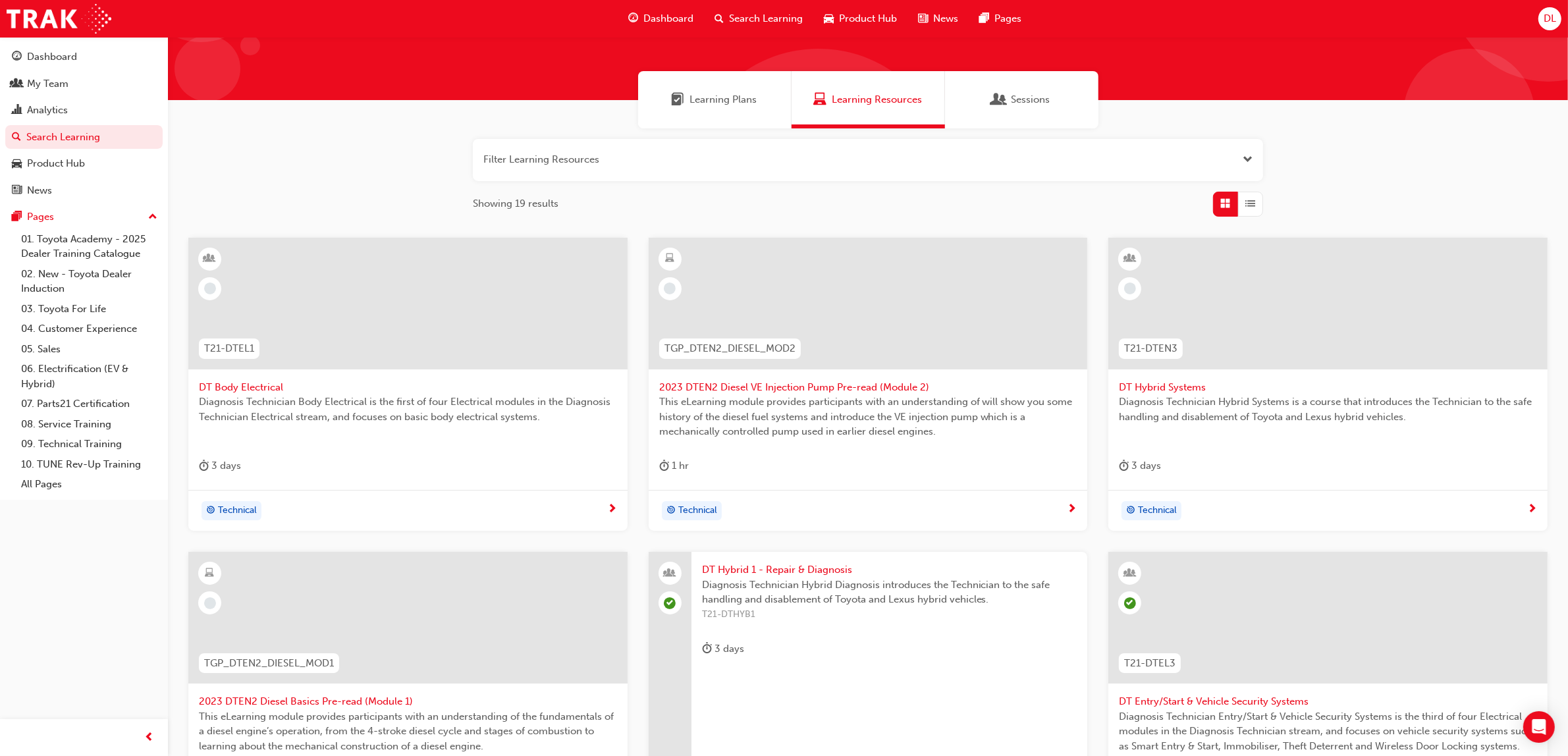
click at [770, 24] on span "Search Learning" at bounding box center [766, 19] width 74 height 15
click at [68, 132] on link "Search Learning" at bounding box center [84, 137] width 157 height 24
click at [40, 77] on div "My Team" at bounding box center [48, 84] width 42 height 15
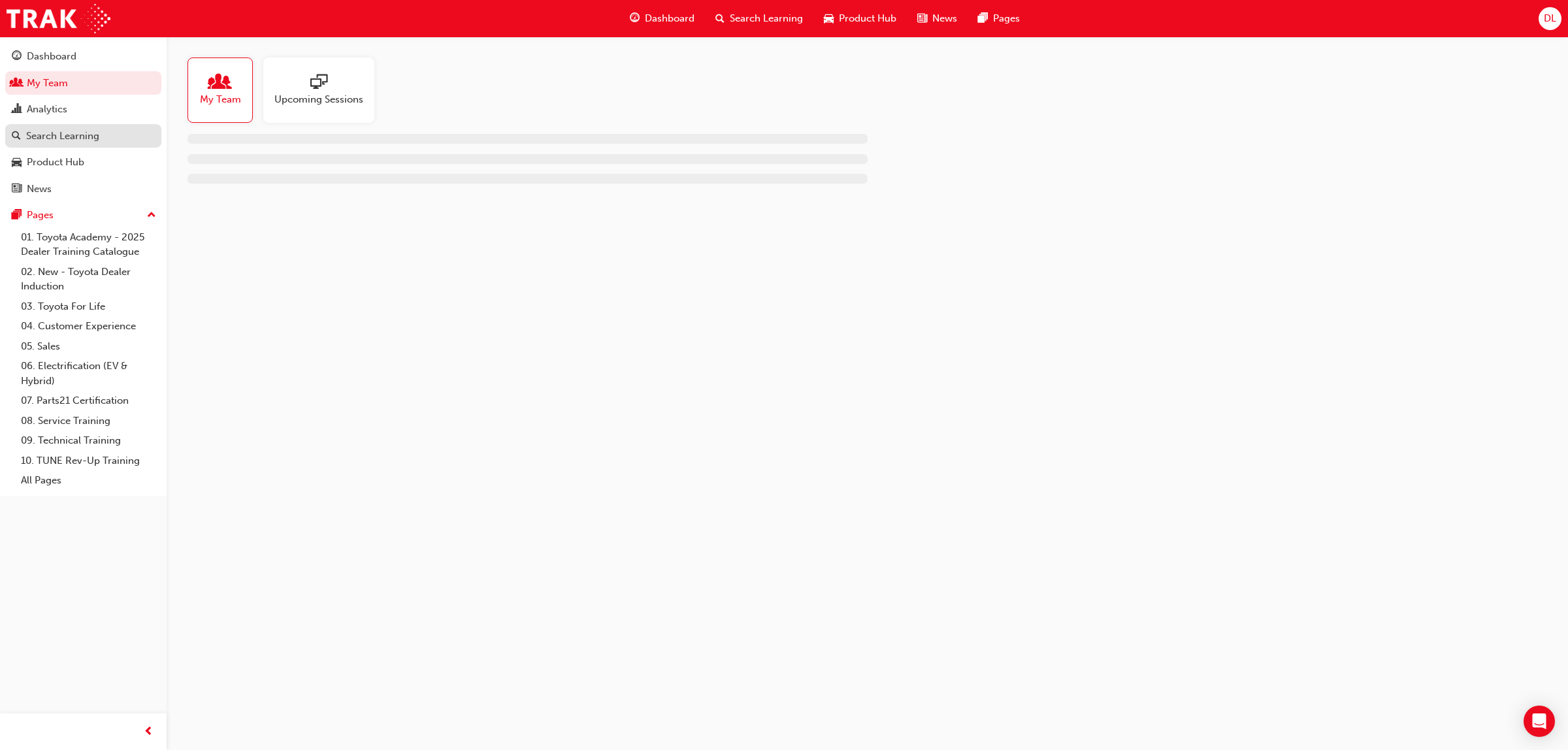
click at [47, 128] on div "Search Learning" at bounding box center [63, 136] width 73 height 15
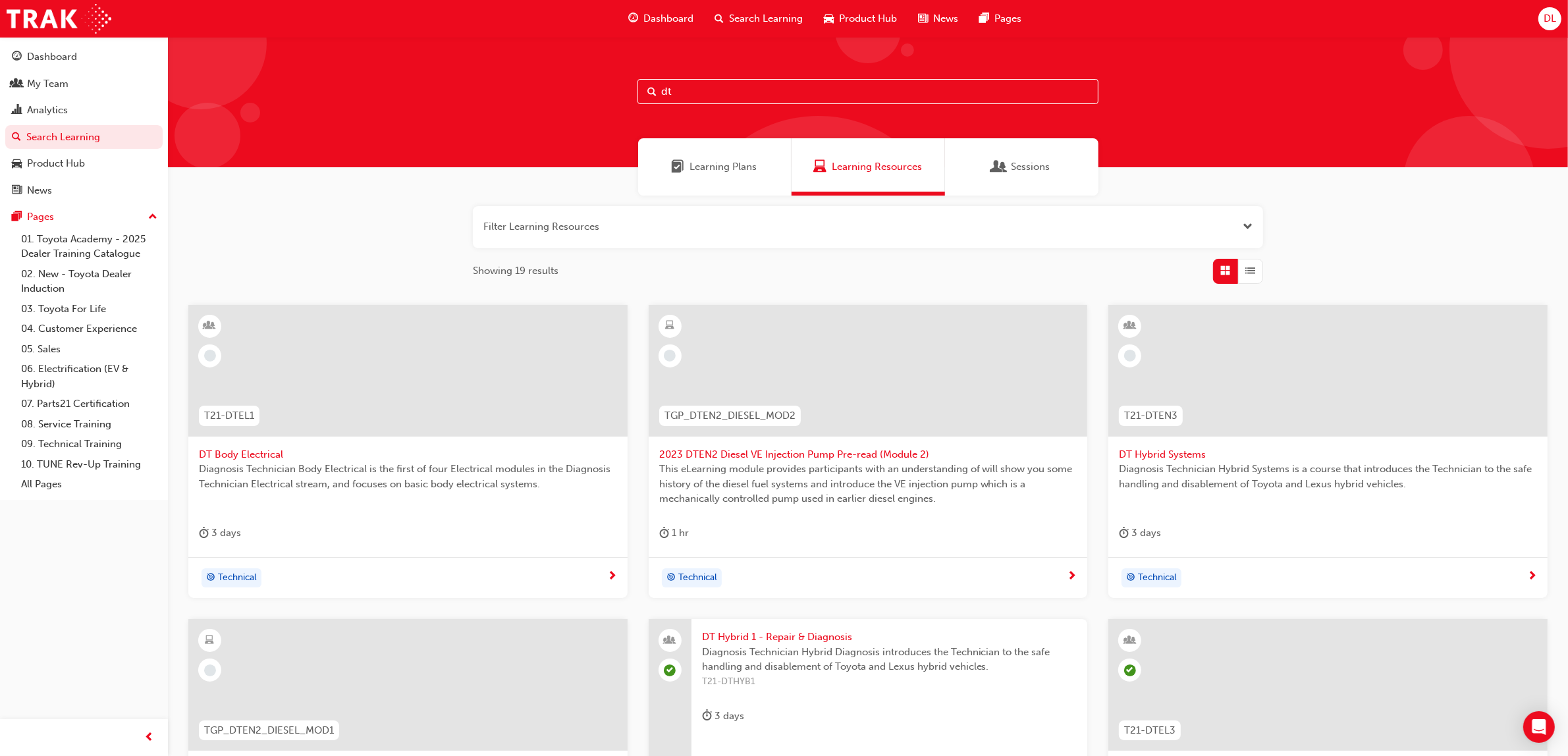
click at [690, 84] on input "dt" at bounding box center [868, 92] width 461 height 25
type input "dt nvh"
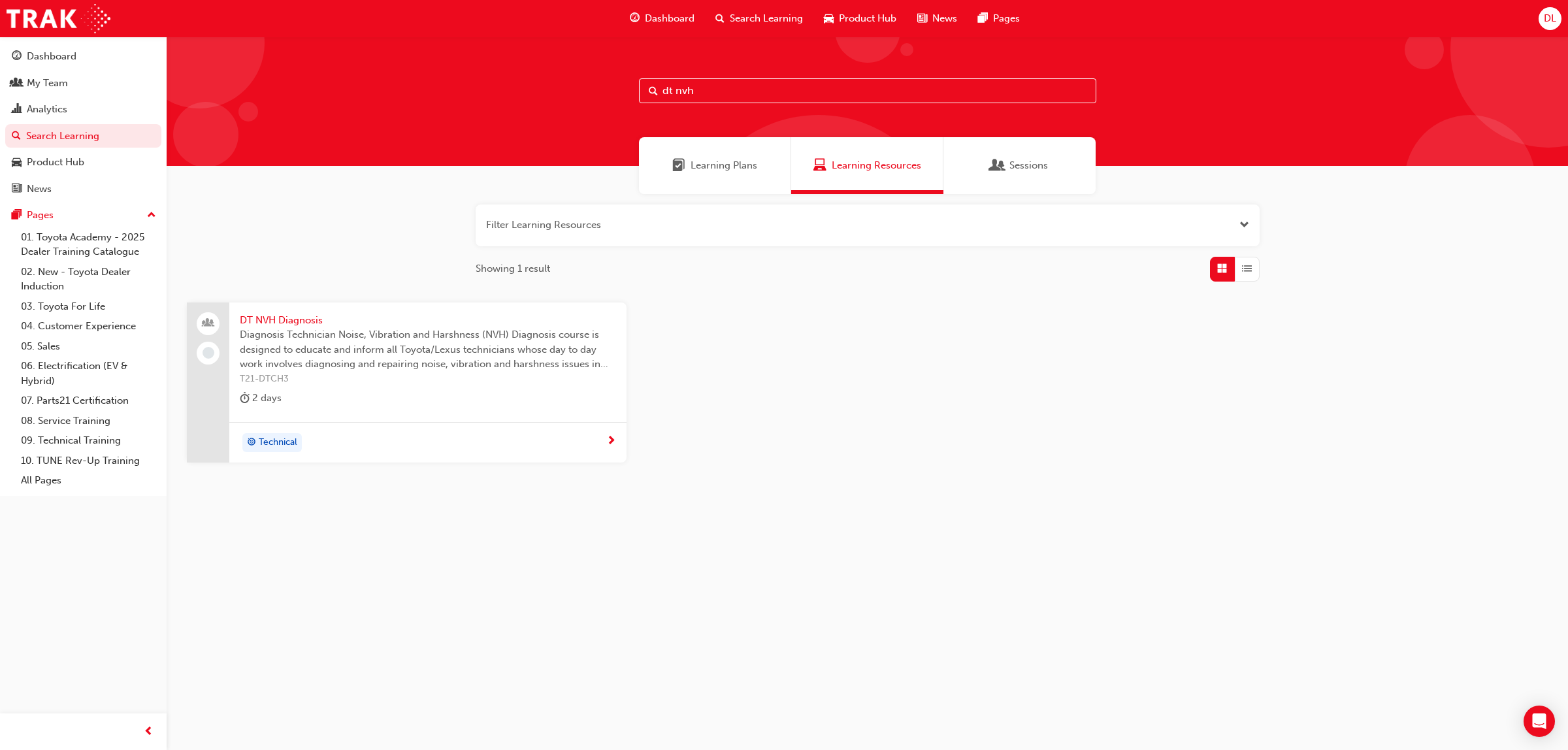
click at [449, 389] on div "DT NVH Diagnosis Diagnosis Technician Noise, Vibration and Harshness (NVH) Diag…" at bounding box center [427, 362] width 397 height 119
click at [735, 95] on input "dt nvh" at bounding box center [867, 91] width 457 height 25
type input "dt autom"
click at [546, 391] on div "2 days" at bounding box center [427, 401] width 376 height 21
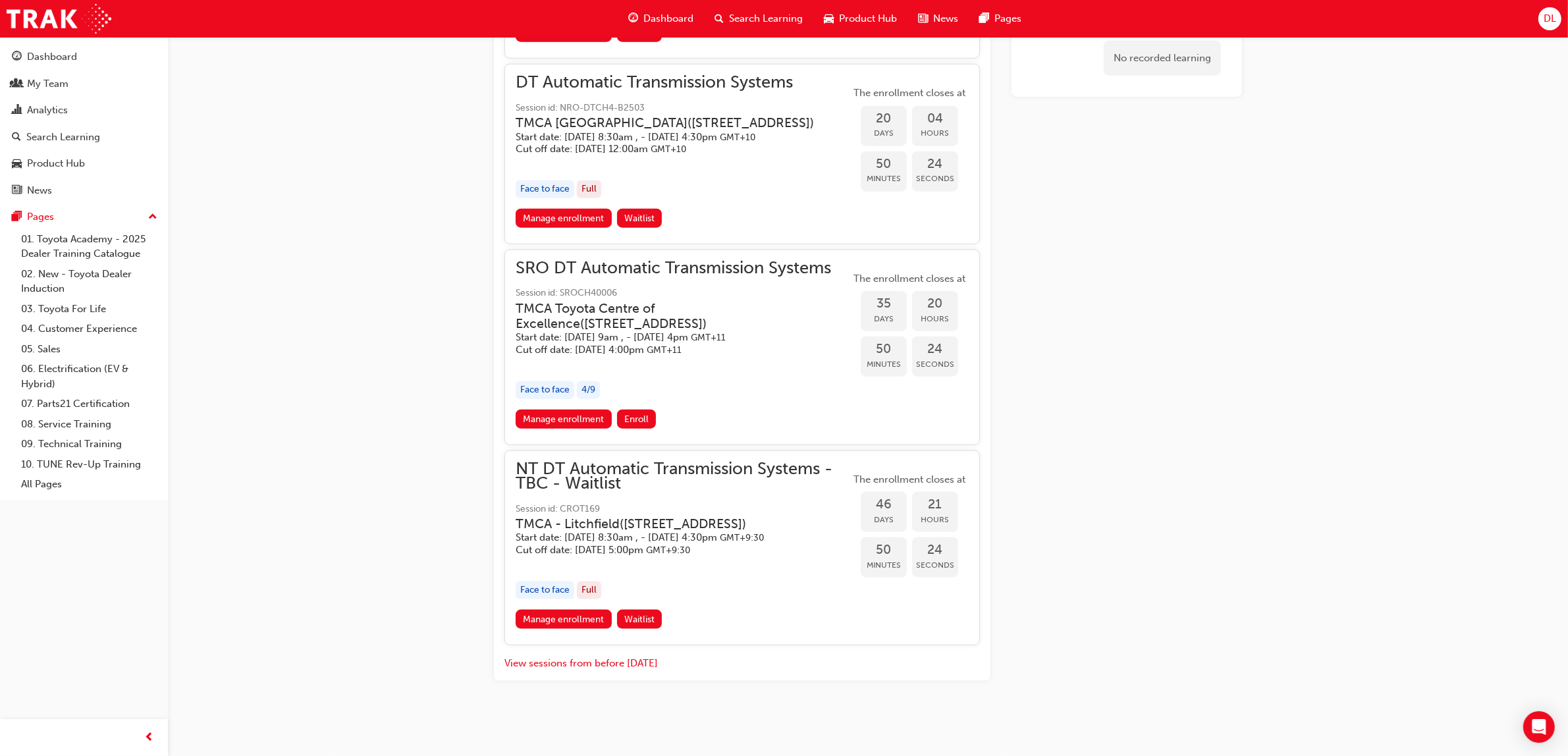
scroll to position [1958, 0]
click at [551, 412] on link "Manage enrollment" at bounding box center [564, 419] width 96 height 19
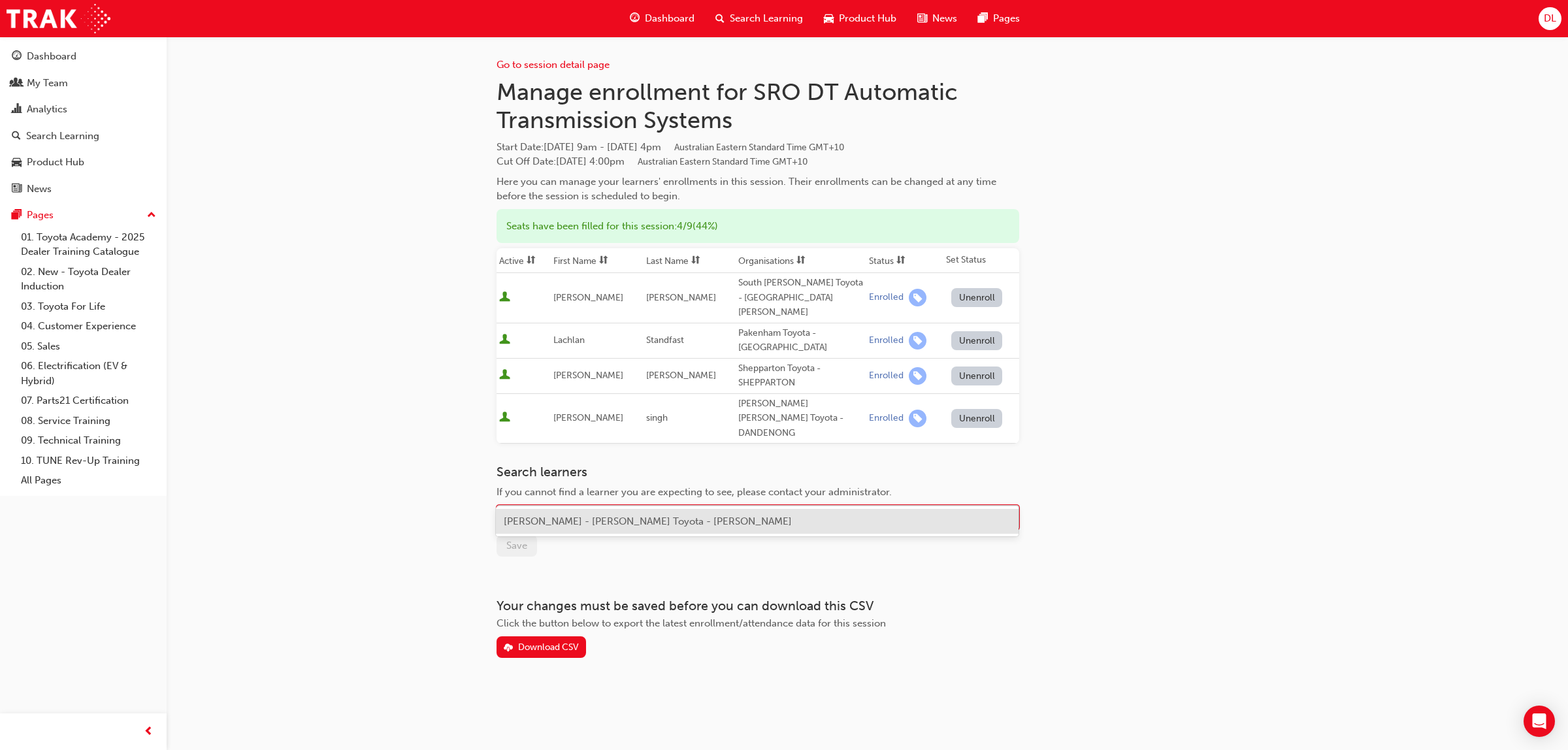
click at [696, 506] on div "Name" at bounding box center [748, 517] width 502 height 23
type input "[PERSON_NAME]"
click at [686, 524] on span "[PERSON_NAME] Toyota - [PERSON_NAME]" at bounding box center [603, 521] width 200 height 12
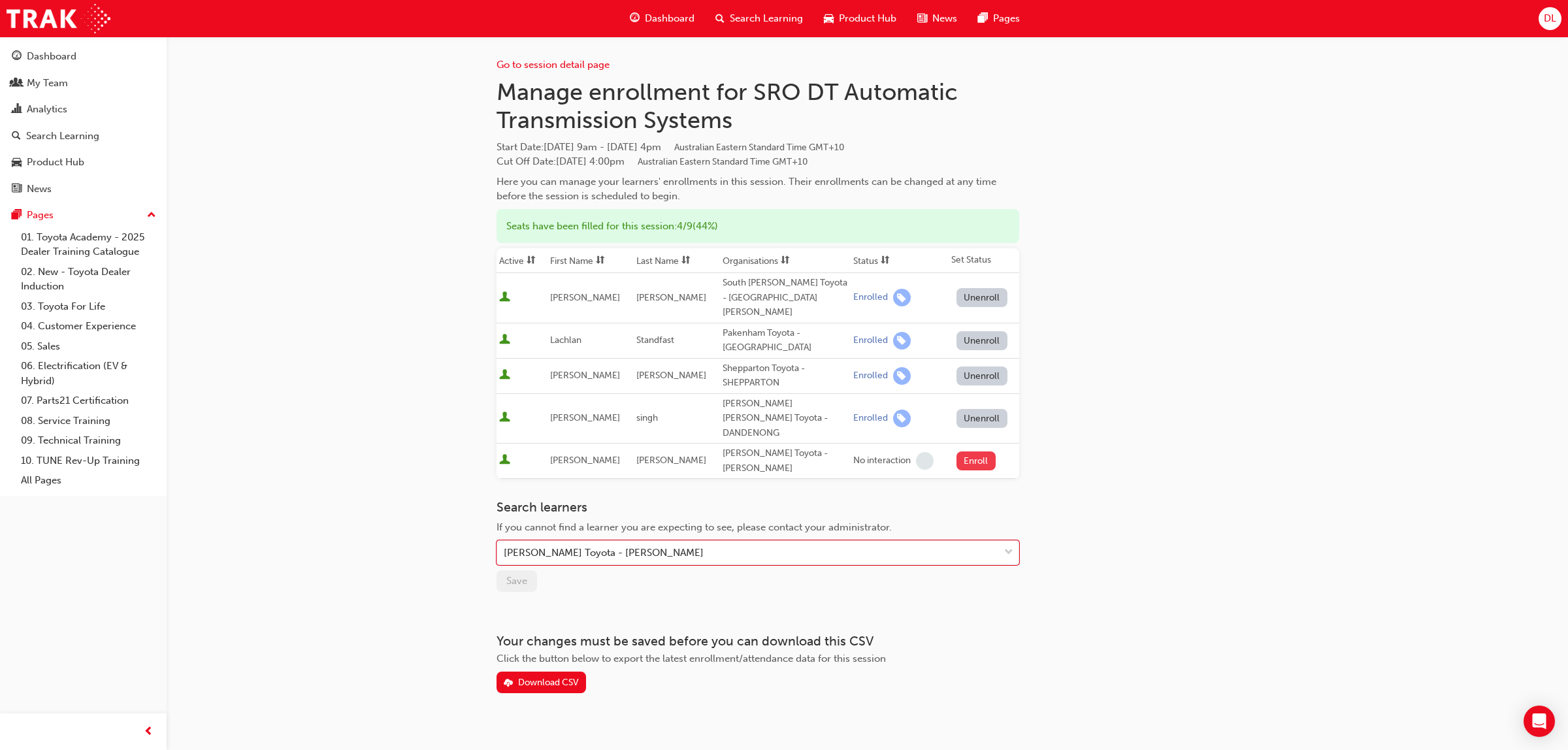
click at [980, 452] on button "Enroll" at bounding box center [976, 461] width 39 height 19
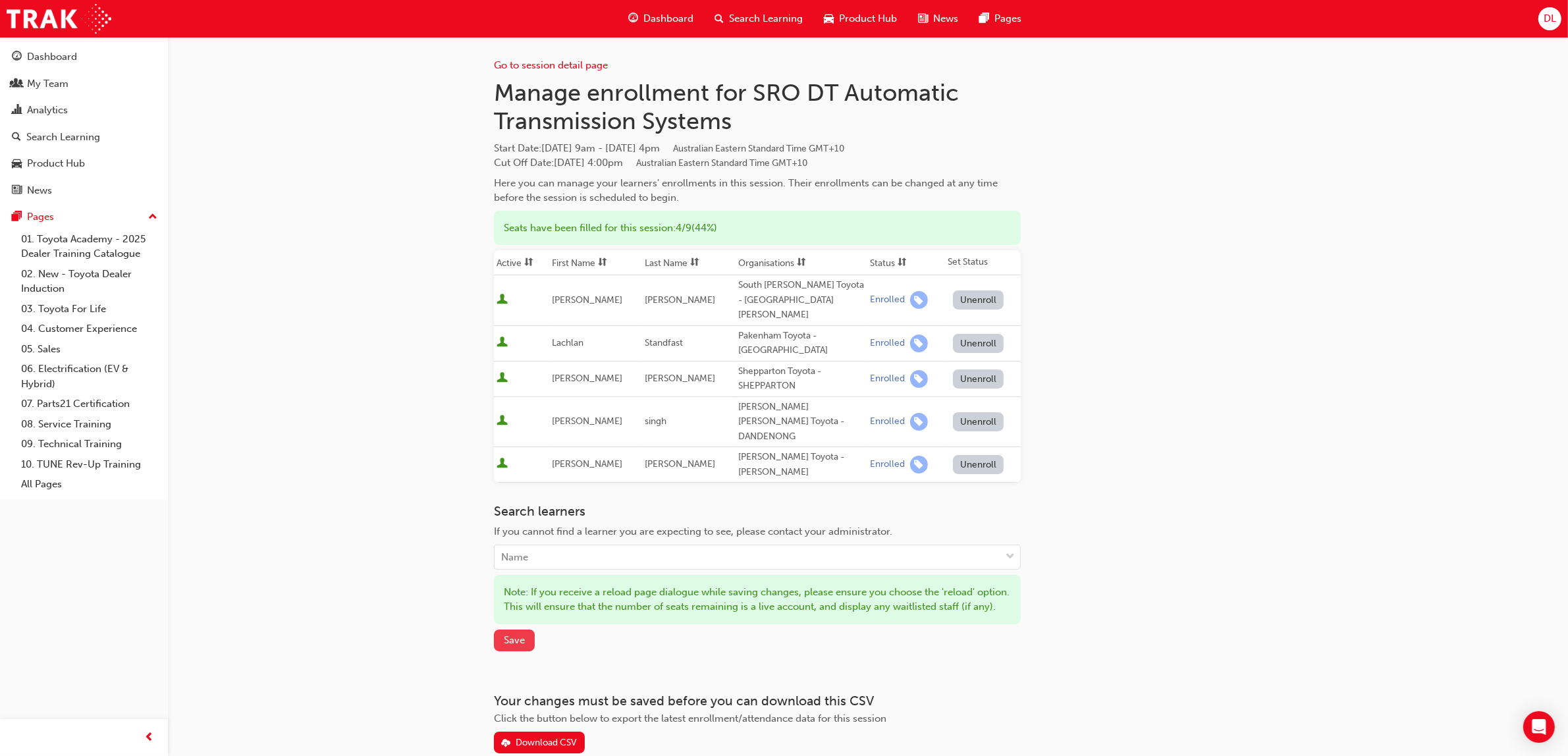
click at [528, 630] on button "Save" at bounding box center [514, 640] width 41 height 22
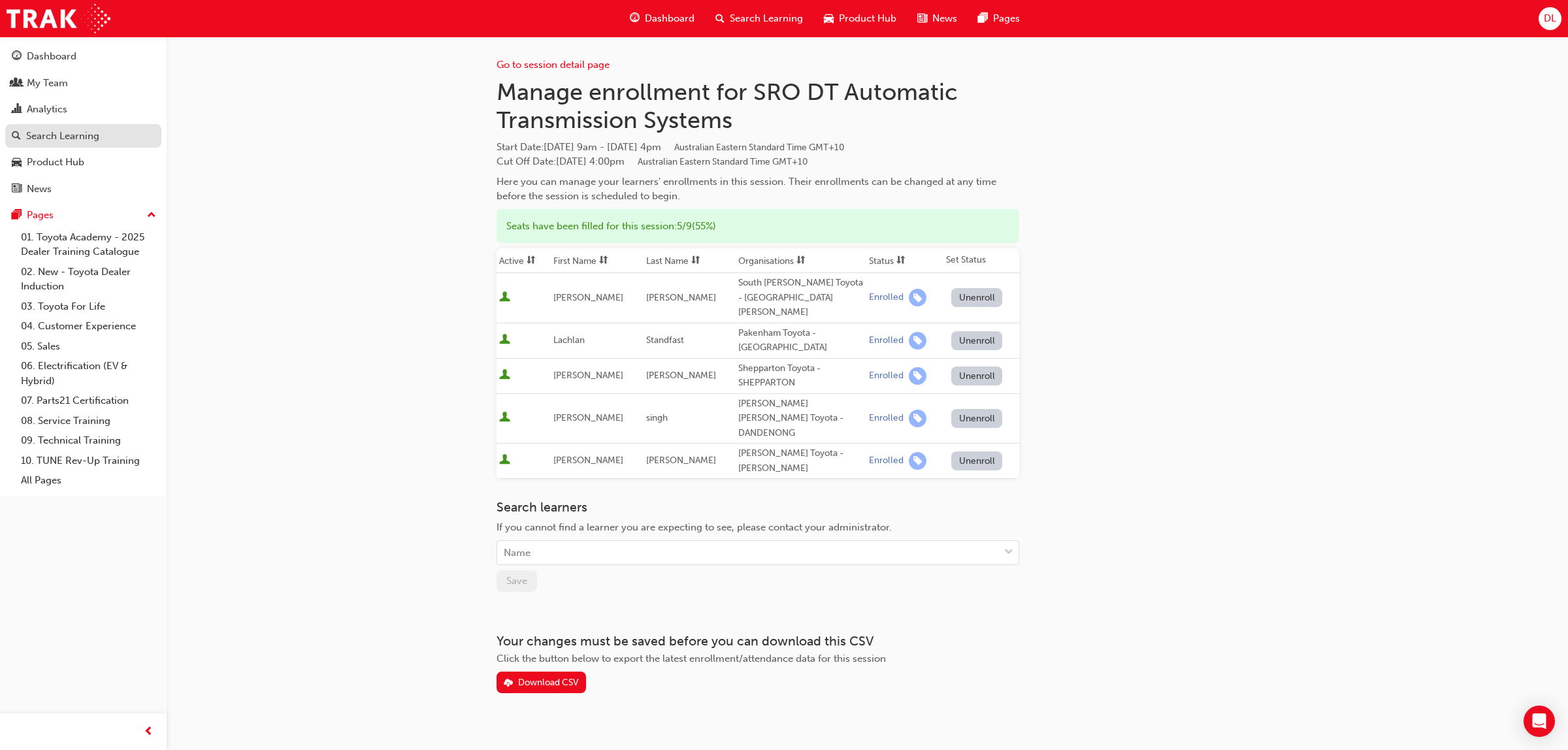
click at [24, 135] on div "Search Learning" at bounding box center [83, 136] width 143 height 17
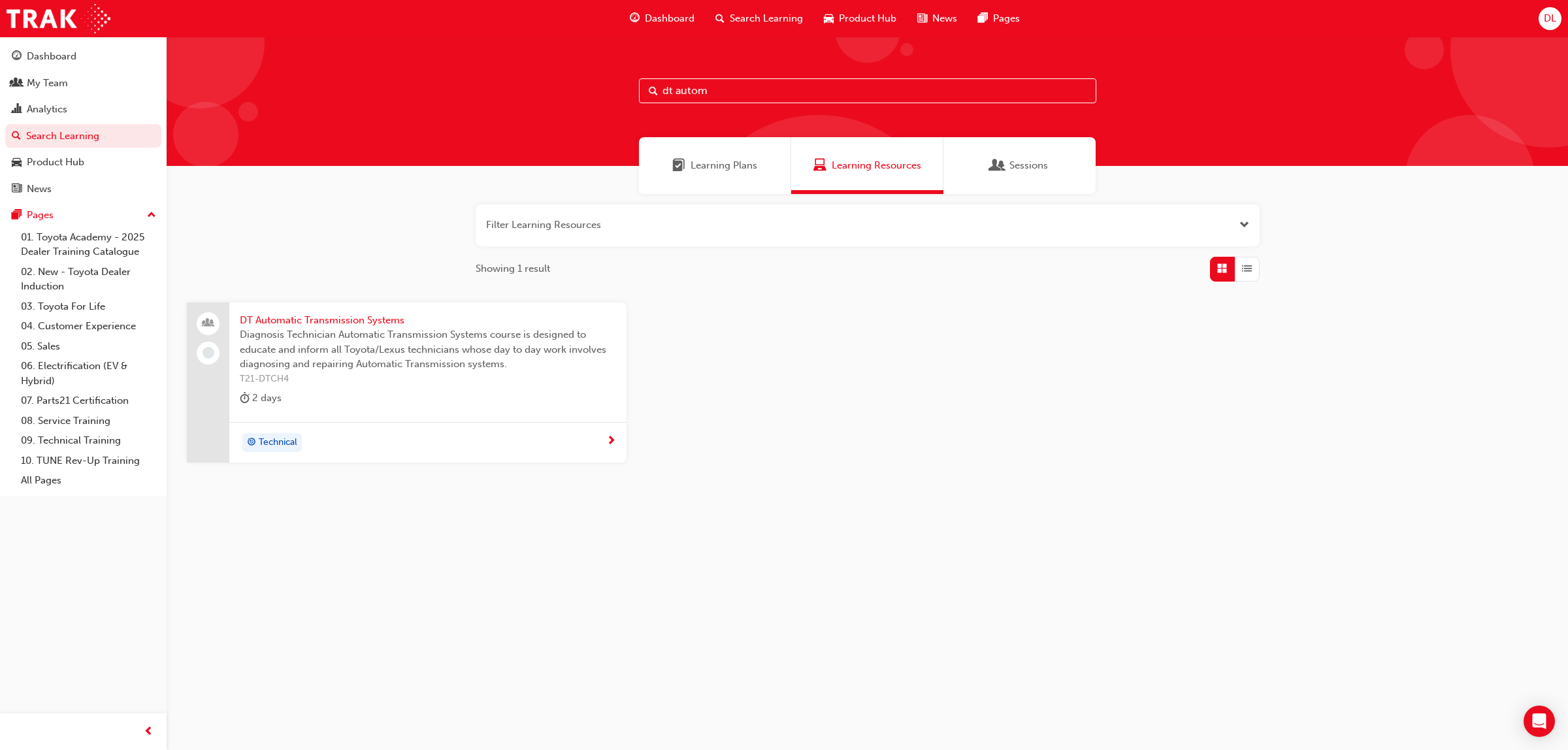
click at [685, 86] on input "dt autom" at bounding box center [867, 91] width 457 height 25
click at [674, 83] on input "dt autom" at bounding box center [867, 91] width 457 height 25
drag, startPoint x: 739, startPoint y: 86, endPoint x: 540, endPoint y: 79, distance: 199.1
click at [540, 79] on div "dt autom" at bounding box center [867, 101] width 1402 height 129
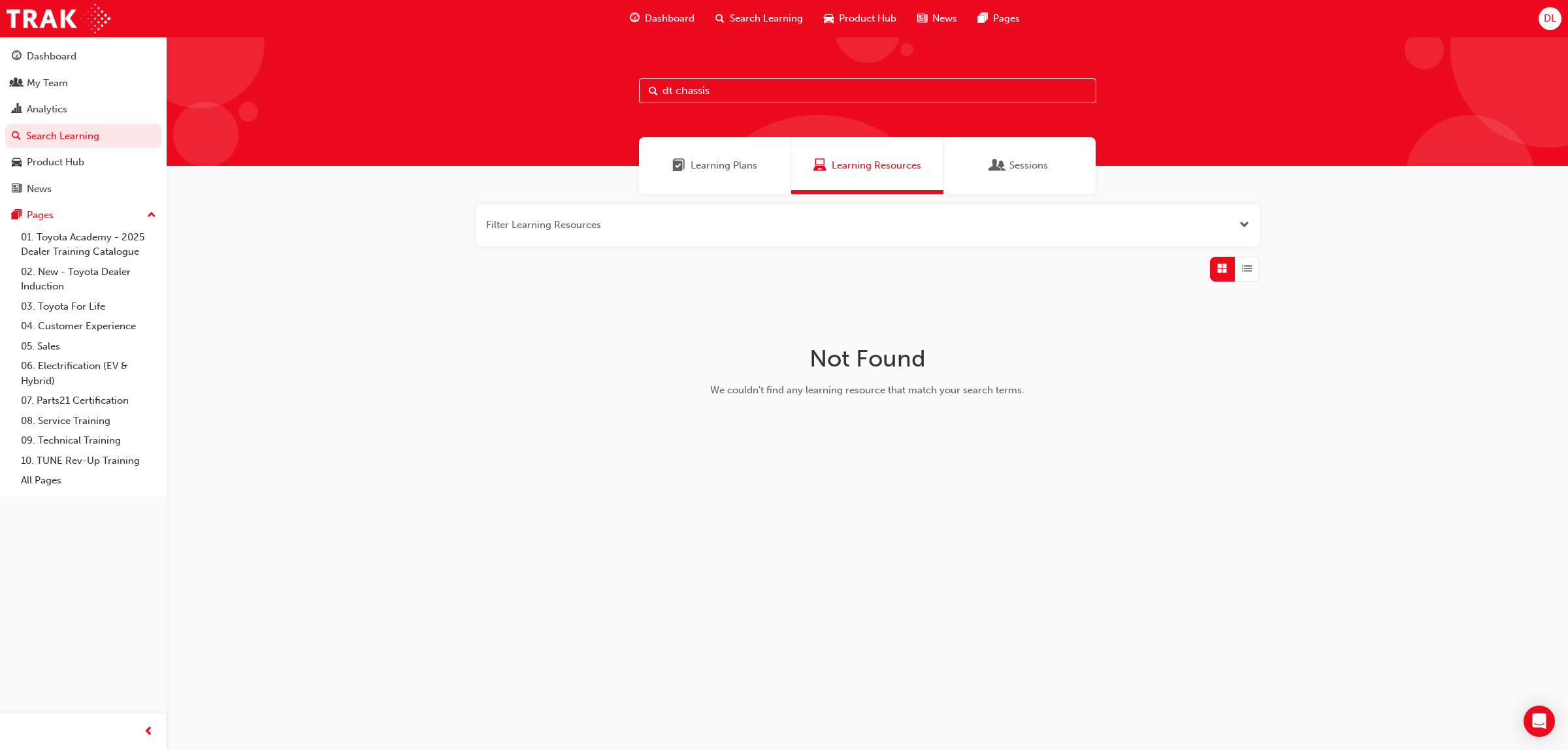
drag, startPoint x: 729, startPoint y: 90, endPoint x: 677, endPoint y: 95, distance: 52.2
click at [677, 95] on input "dt chassis" at bounding box center [867, 91] width 457 height 25
drag, startPoint x: 735, startPoint y: 89, endPoint x: 556, endPoint y: 86, distance: 179.0
click at [556, 86] on div "dt specialist" at bounding box center [867, 101] width 1402 height 129
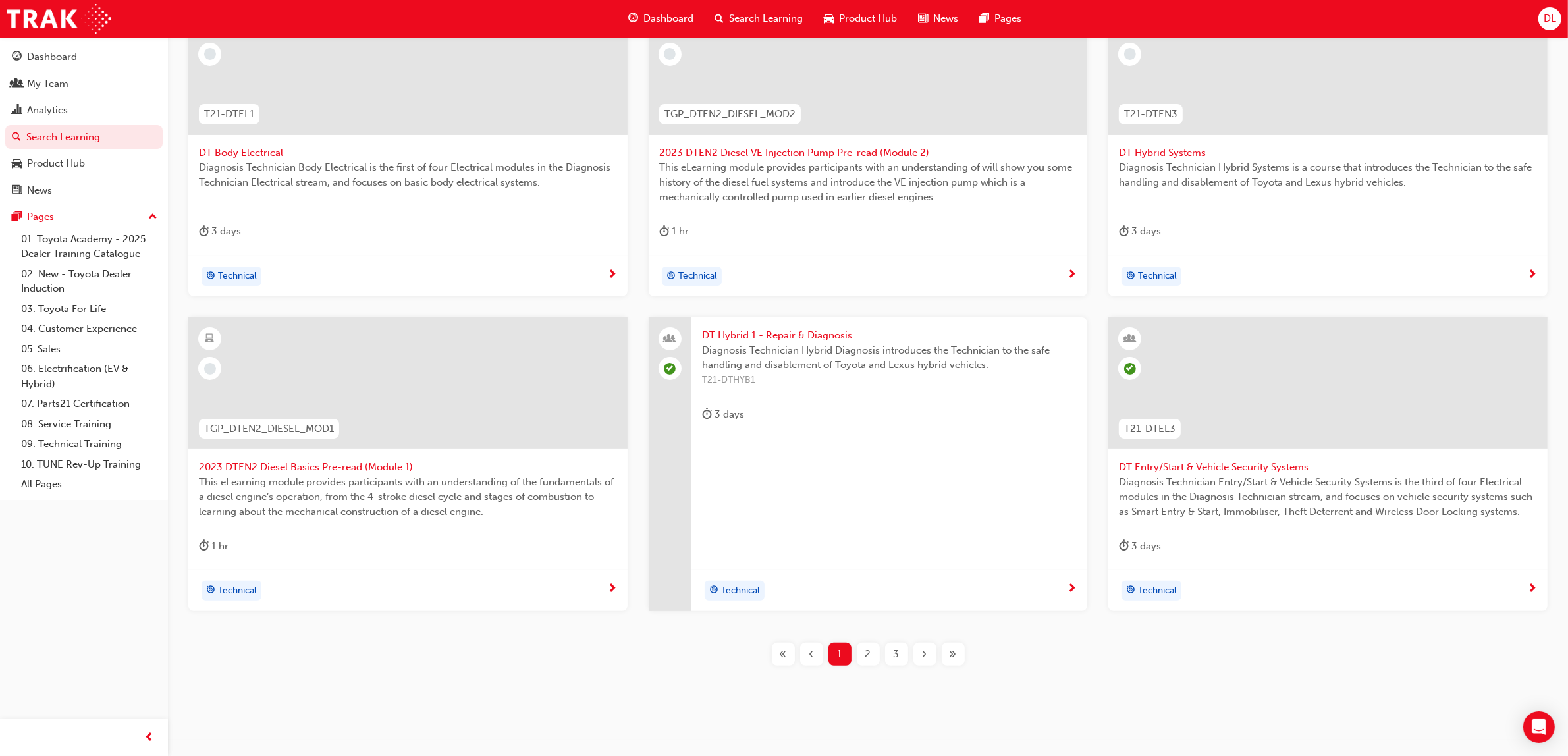
scroll to position [316, 0]
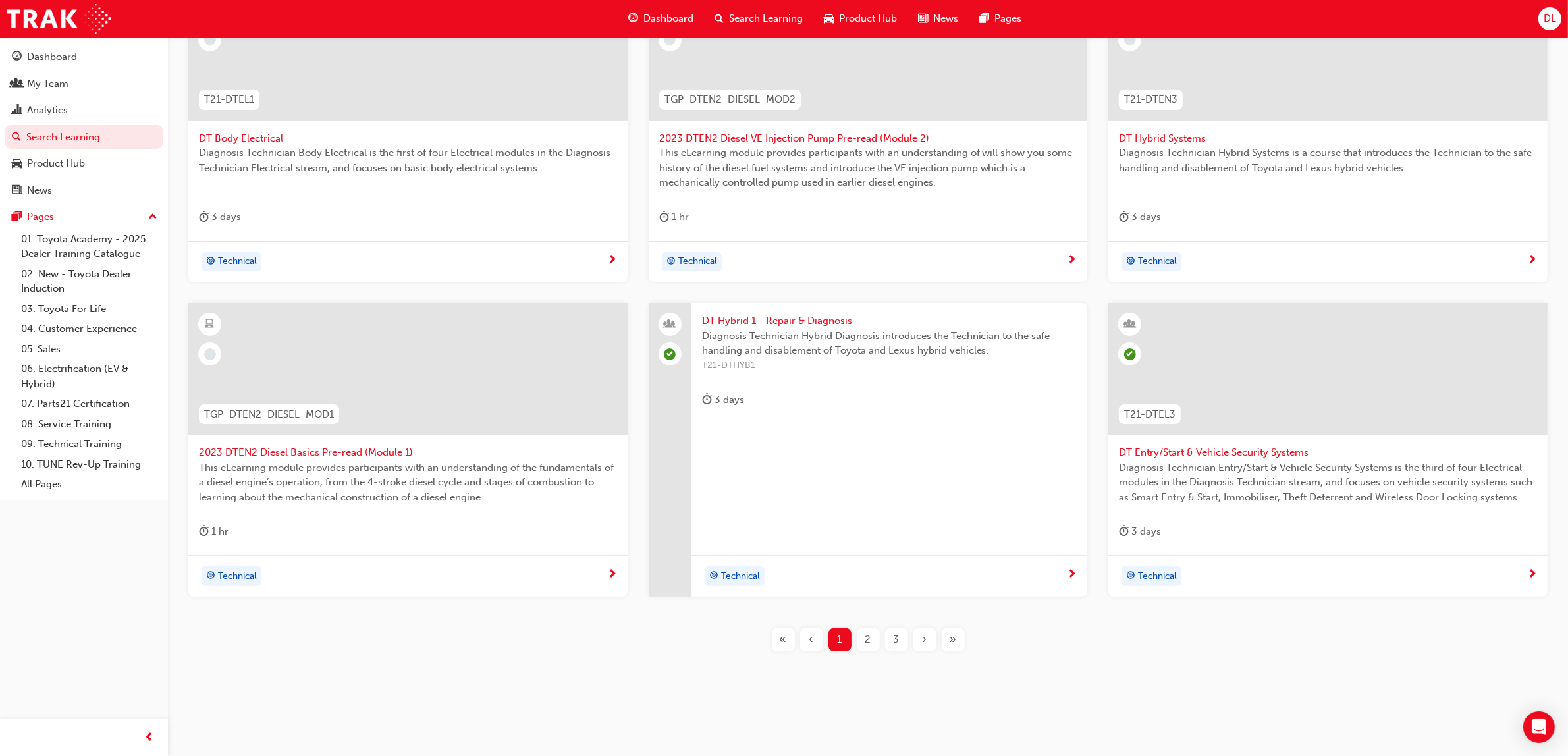
type input "DT"
click at [862, 640] on div "2" at bounding box center [868, 640] width 23 height 23
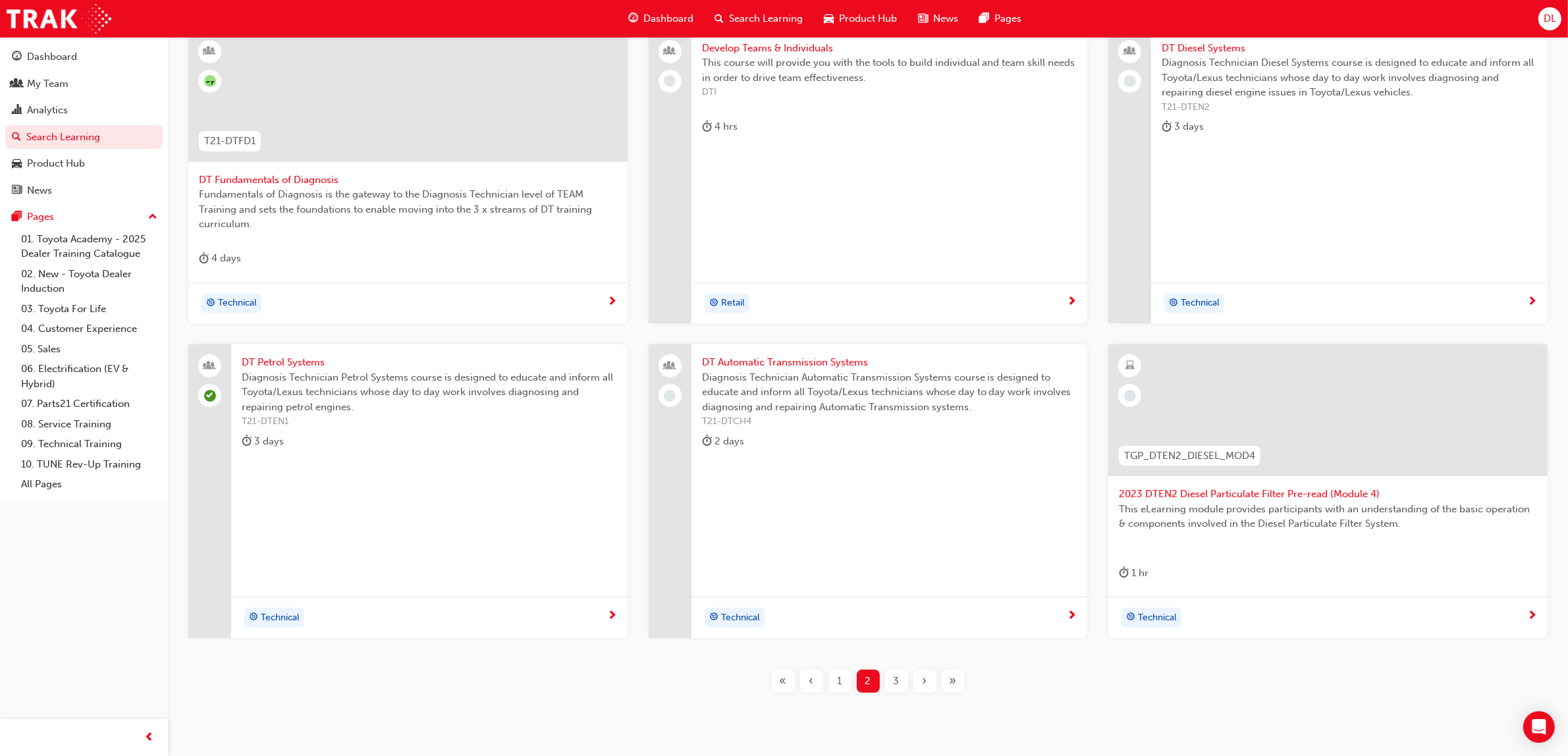
scroll to position [316, 0]
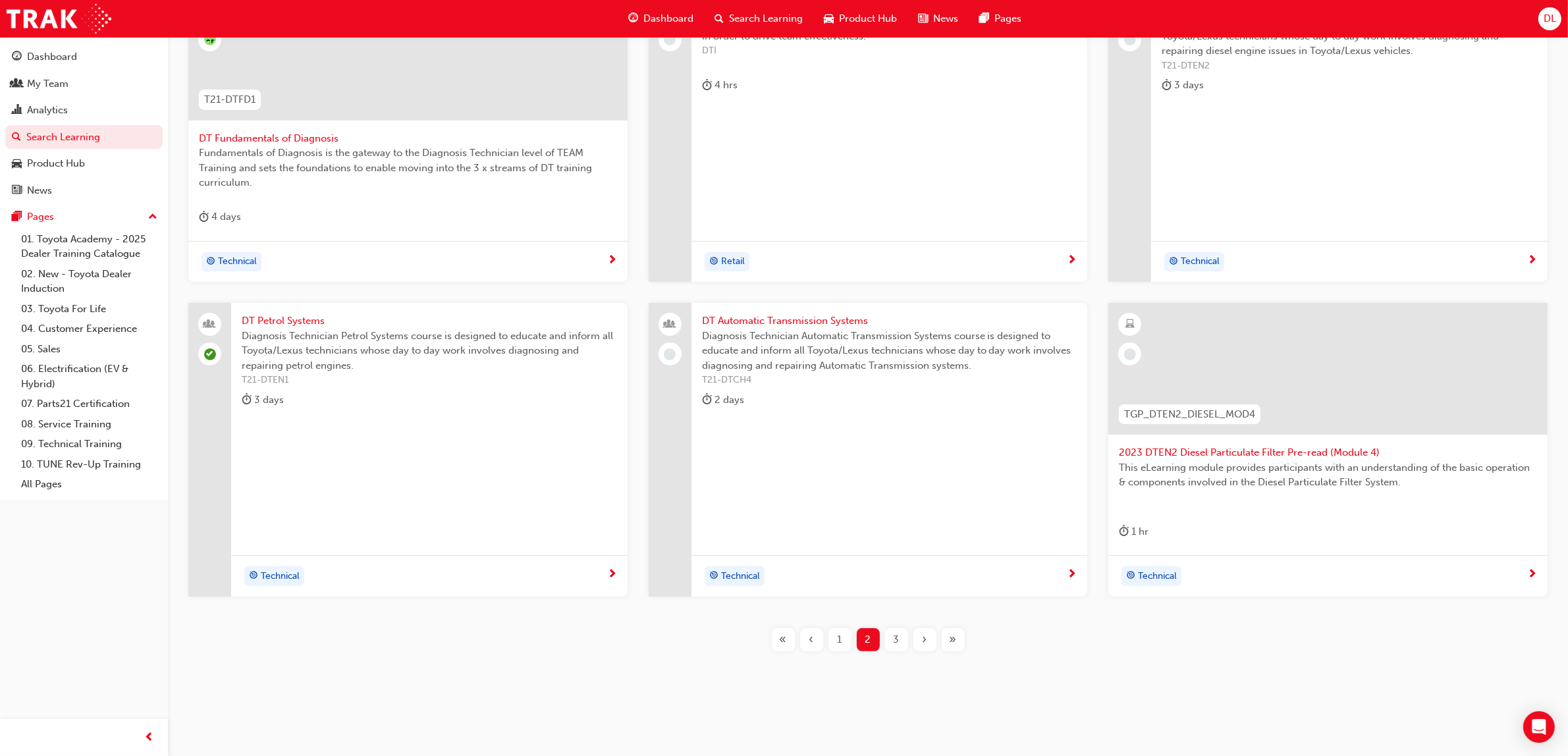
click at [899, 636] on div "3" at bounding box center [896, 640] width 23 height 23
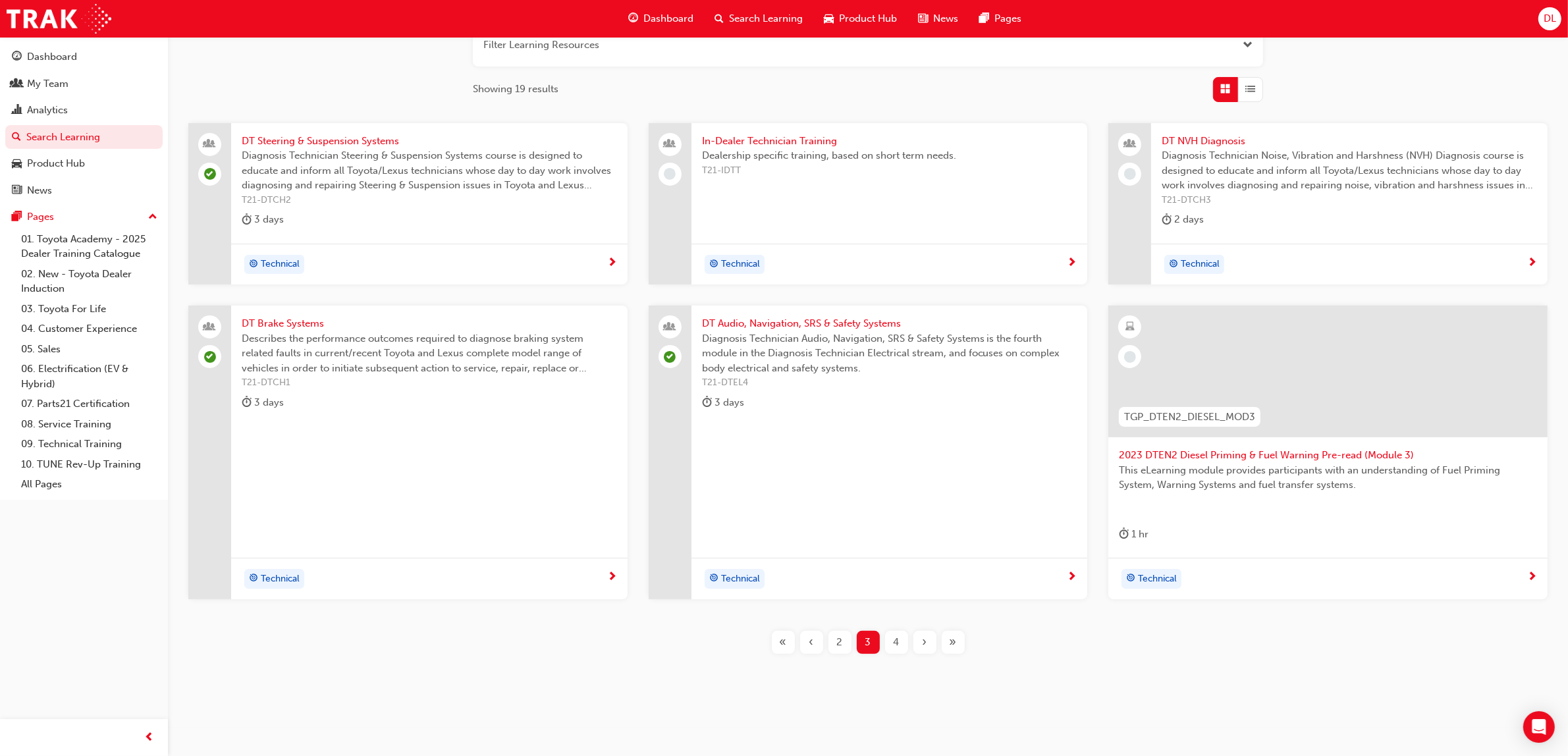
scroll to position [184, 0]
click at [896, 643] on span "4" at bounding box center [896, 640] width 6 height 15
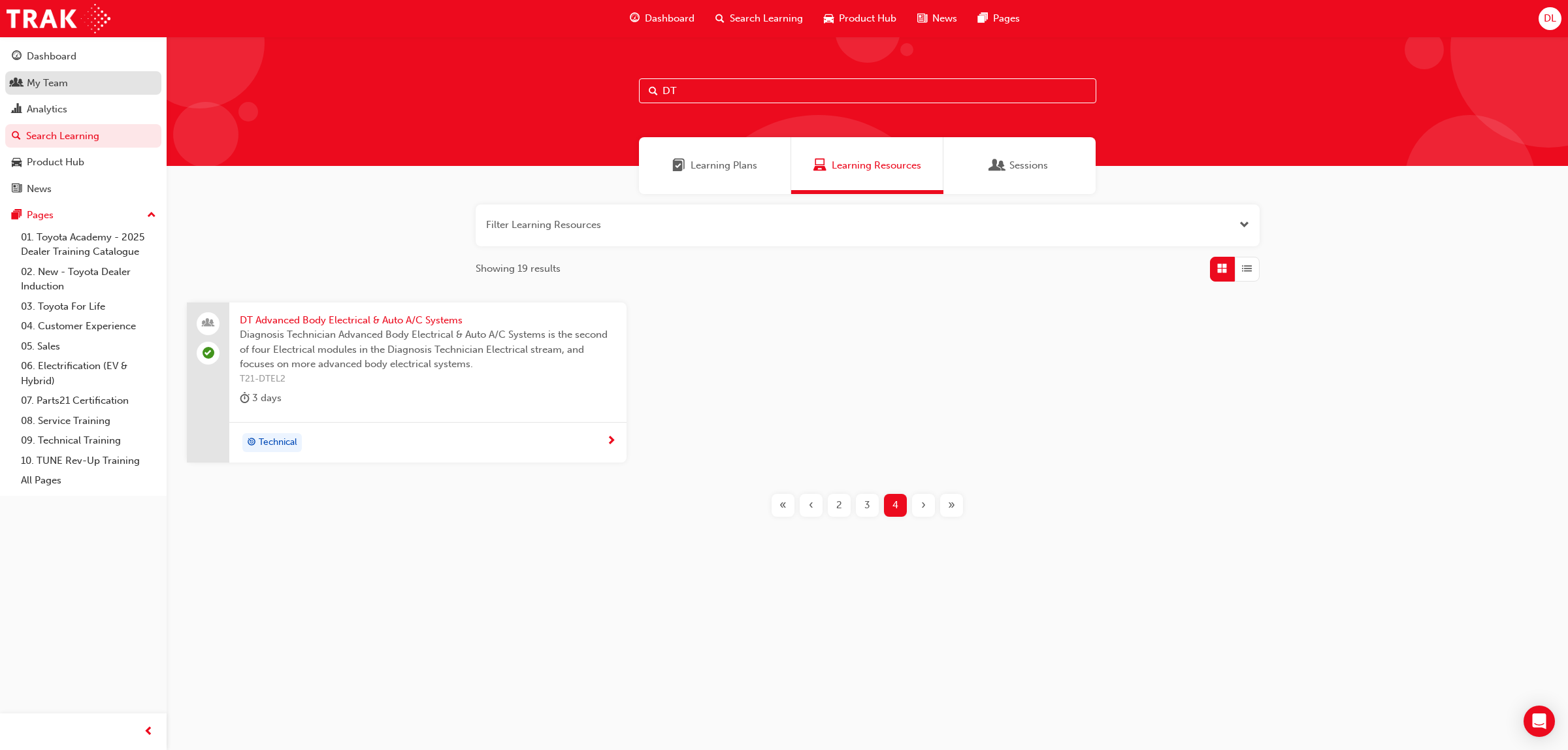
click at [66, 86] on div "My Team" at bounding box center [48, 84] width 41 height 15
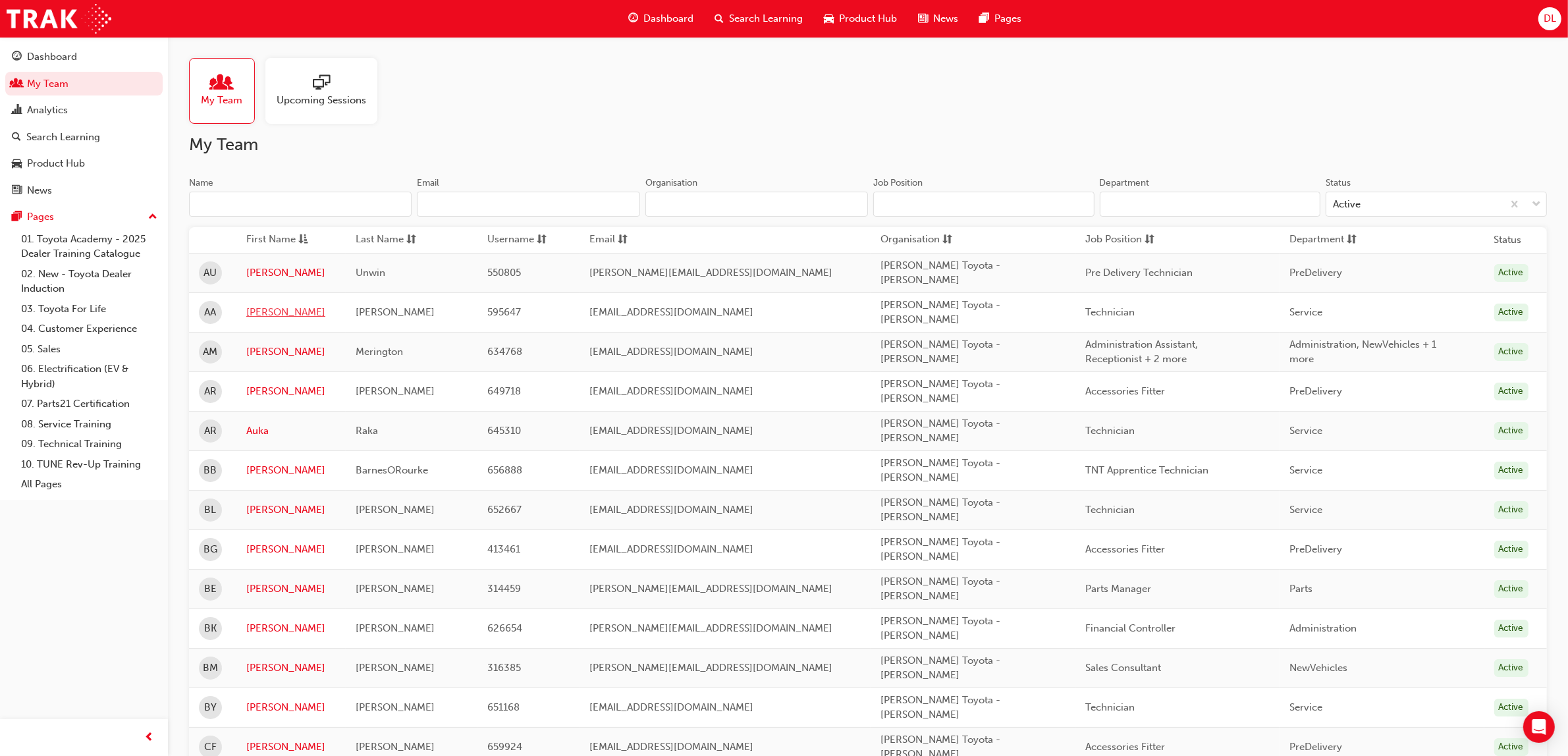
click at [297, 305] on link "[PERSON_NAME]" at bounding box center [291, 313] width 90 height 15
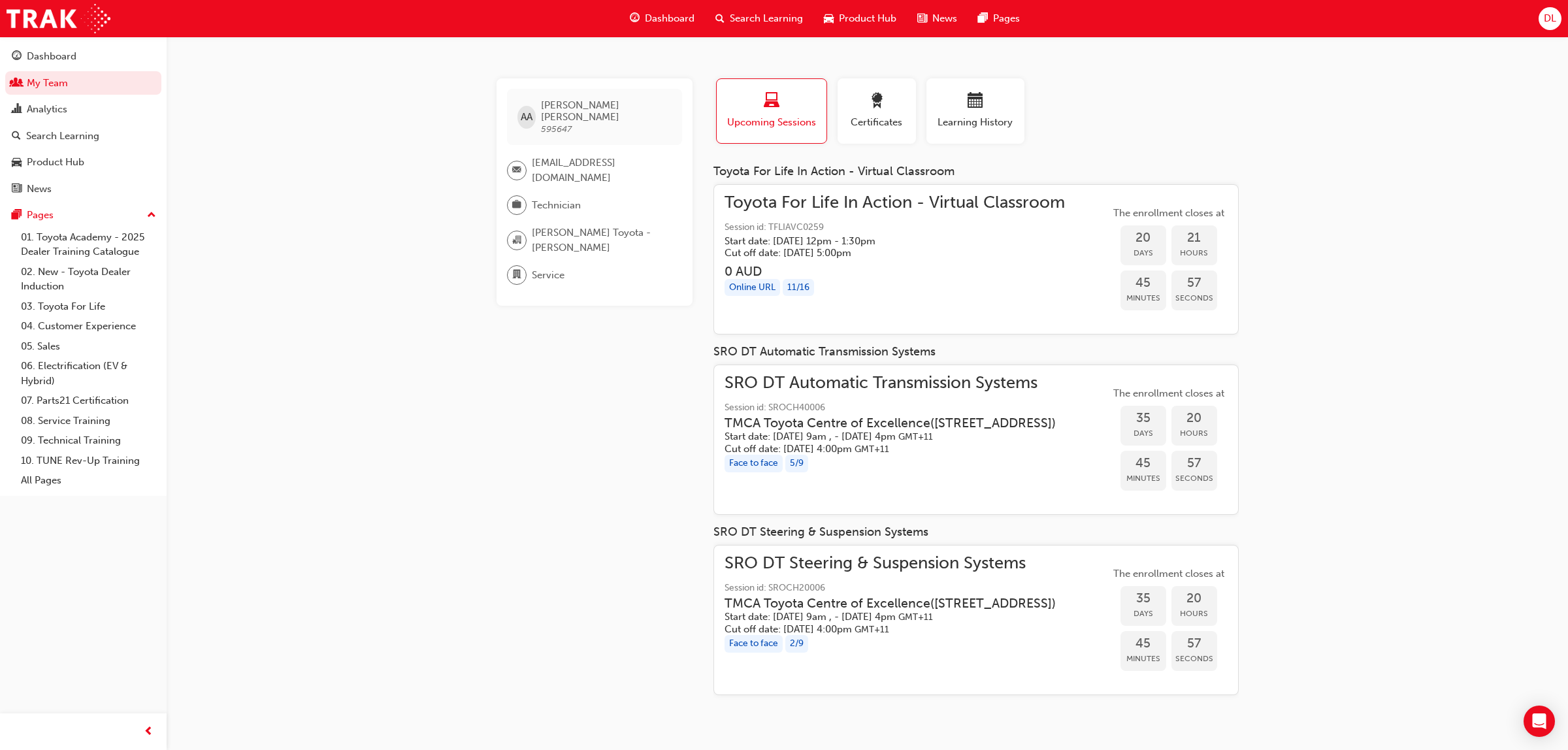
click at [971, 455] on h5 "Cut off date: [DATE] 4:00pm GMT+11" at bounding box center [890, 449] width 331 height 12
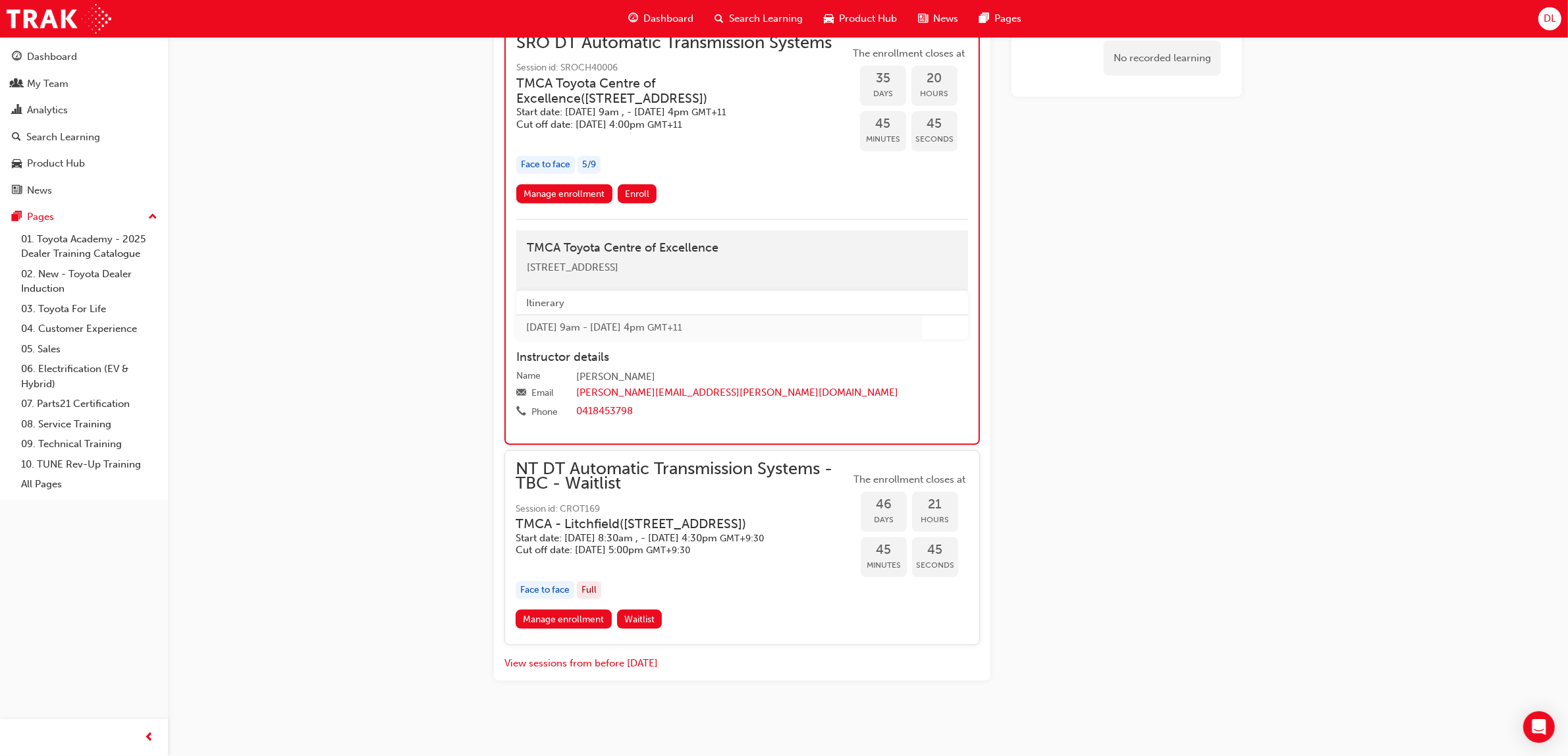
scroll to position [2145, 0]
click at [558, 203] on link "Manage enrollment" at bounding box center [564, 194] width 96 height 19
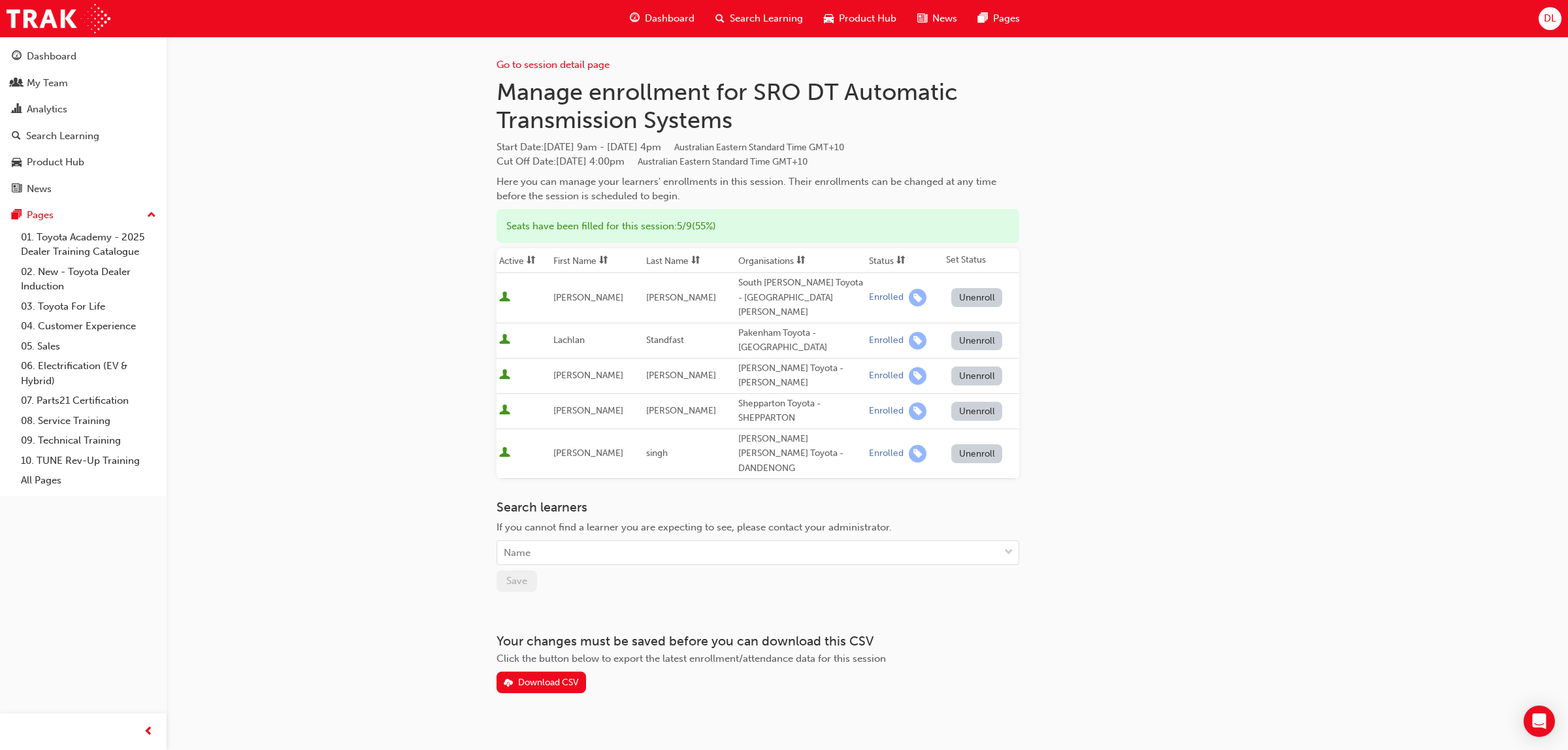
click at [974, 367] on button "Unenroll" at bounding box center [977, 376] width 51 height 19
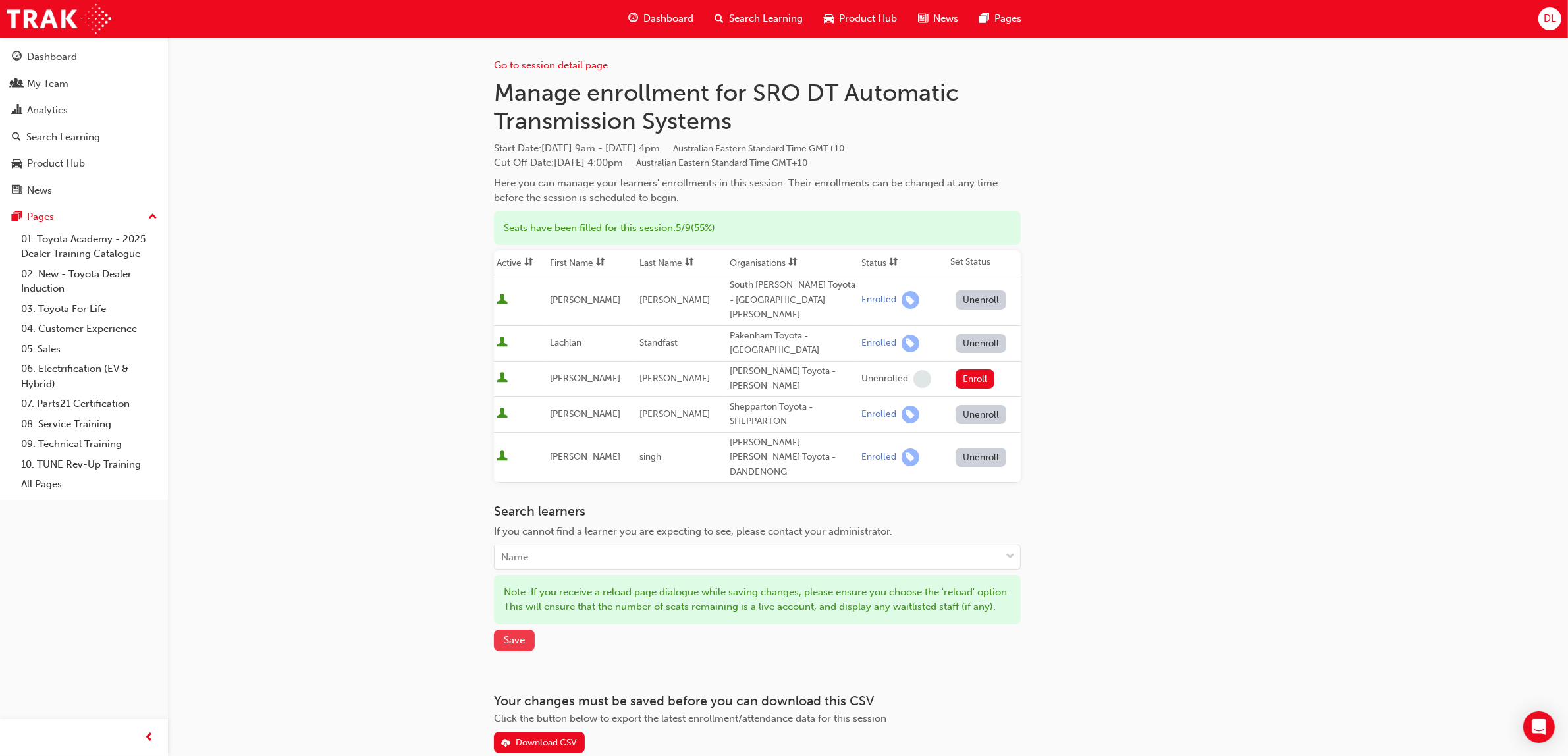
click at [519, 634] on span "Save" at bounding box center [514, 640] width 21 height 12
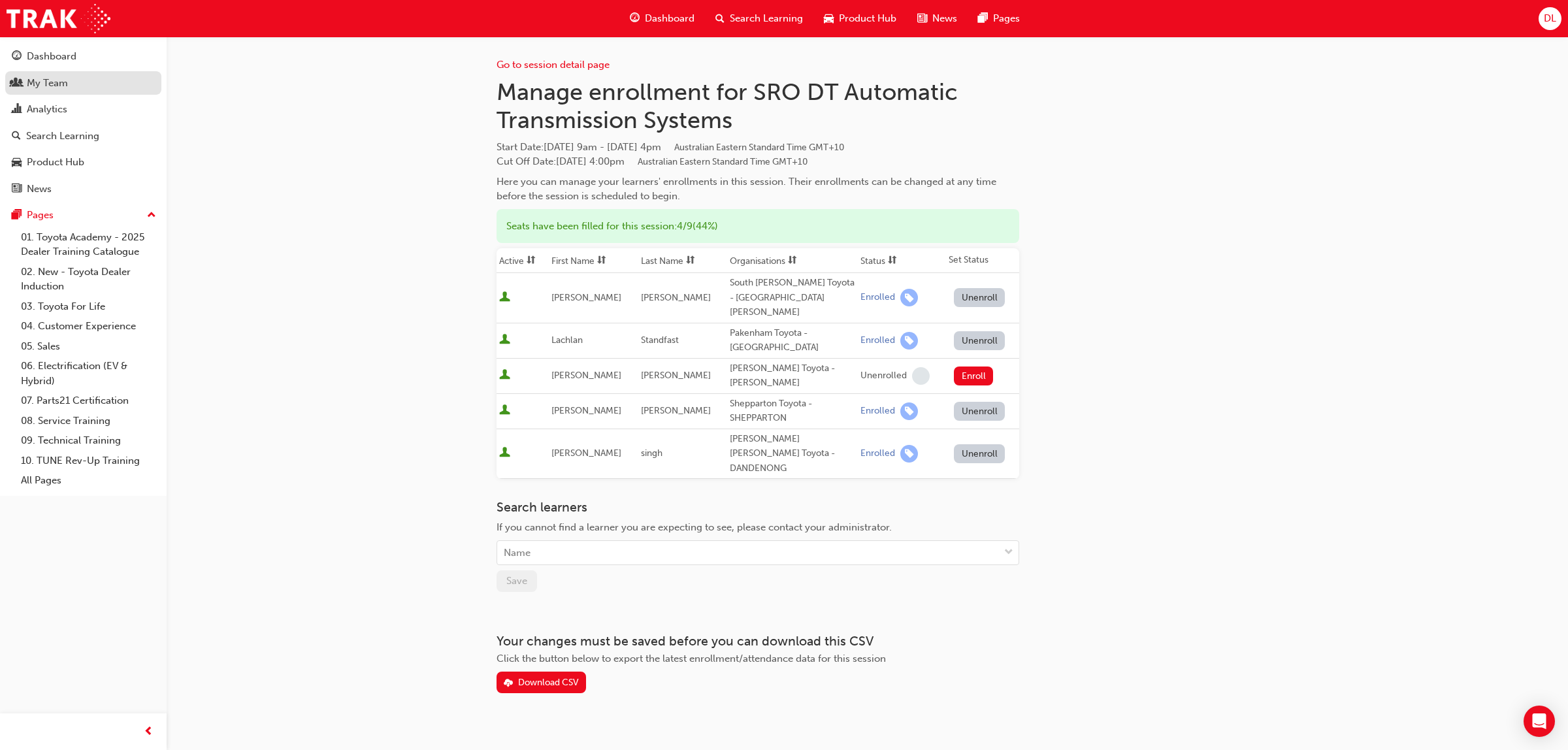
click at [63, 87] on div "My Team" at bounding box center [48, 84] width 41 height 15
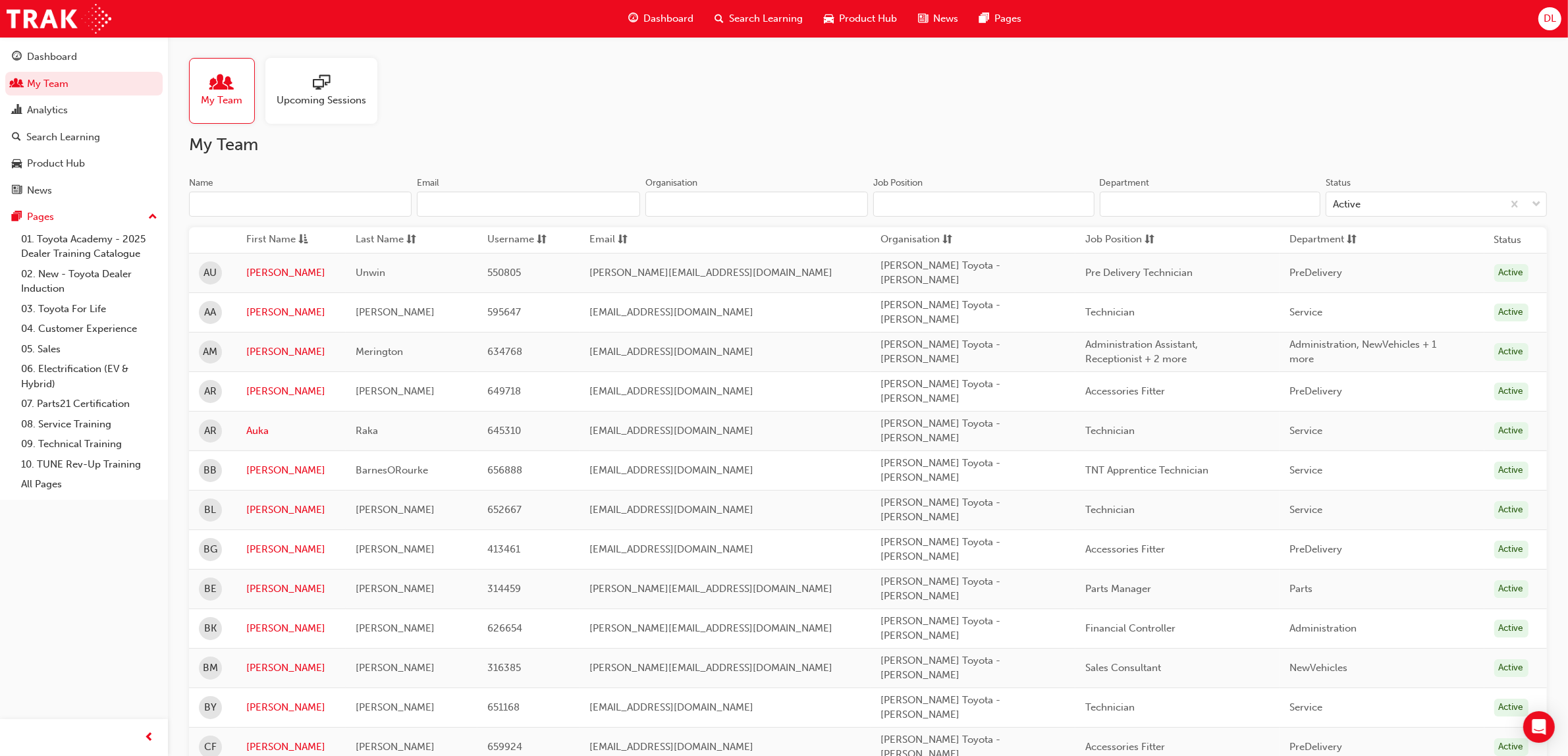
click at [263, 490] on td "[PERSON_NAME]" at bounding box center [291, 510] width 109 height 40
click at [261, 503] on link "[PERSON_NAME]" at bounding box center [291, 510] width 90 height 15
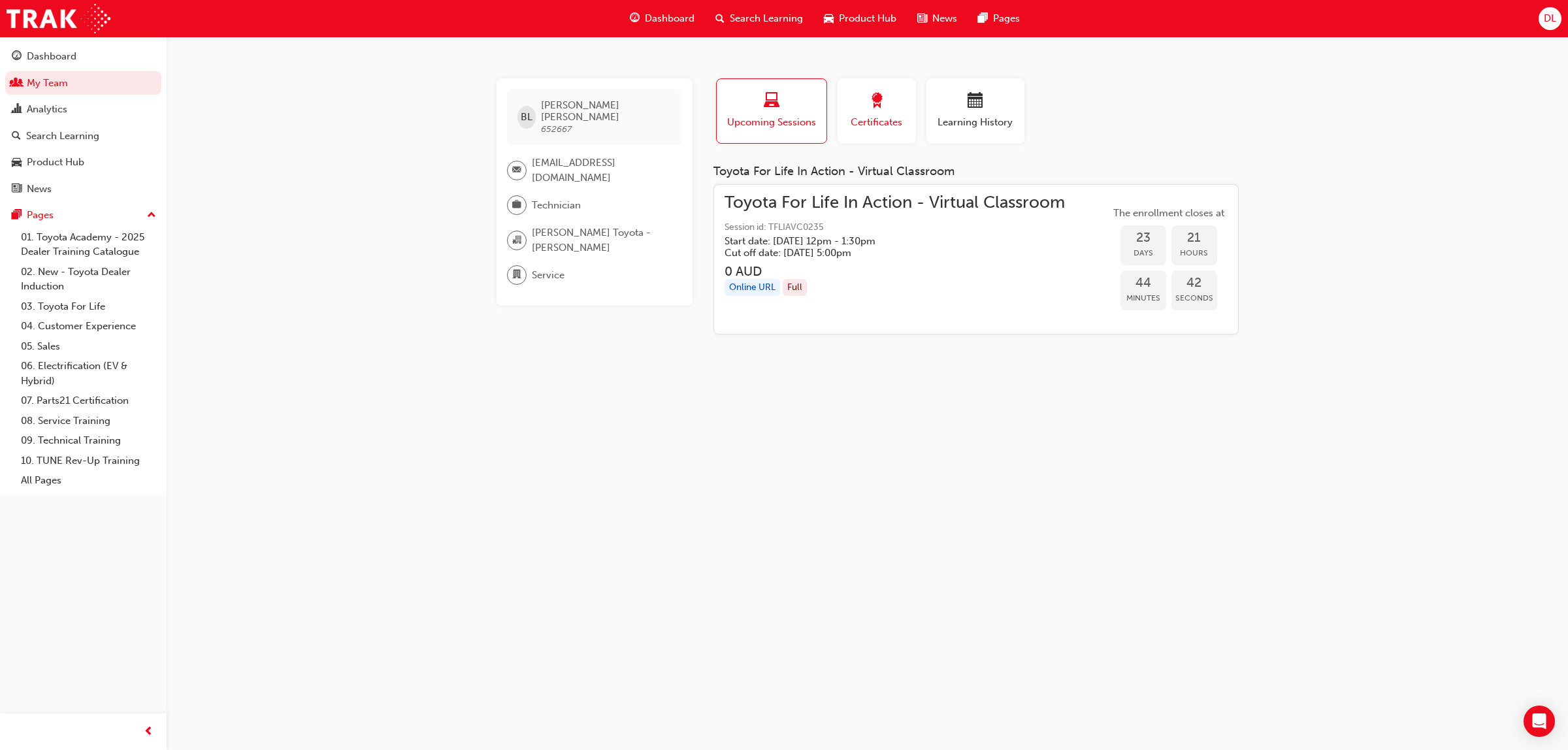
click at [887, 133] on button "Certificates" at bounding box center [877, 111] width 79 height 66
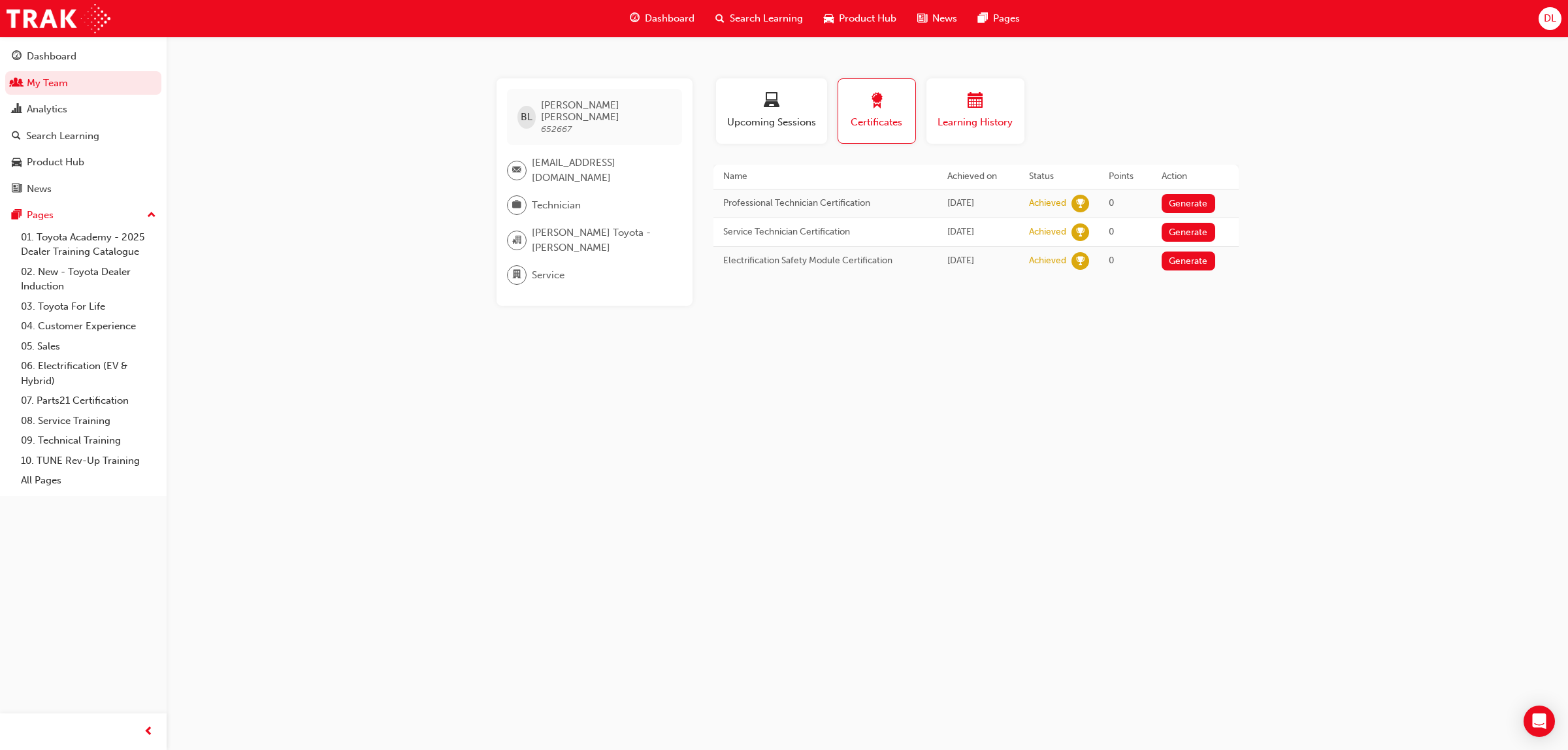
click at [996, 123] on span "Learning History" at bounding box center [976, 123] width 79 height 15
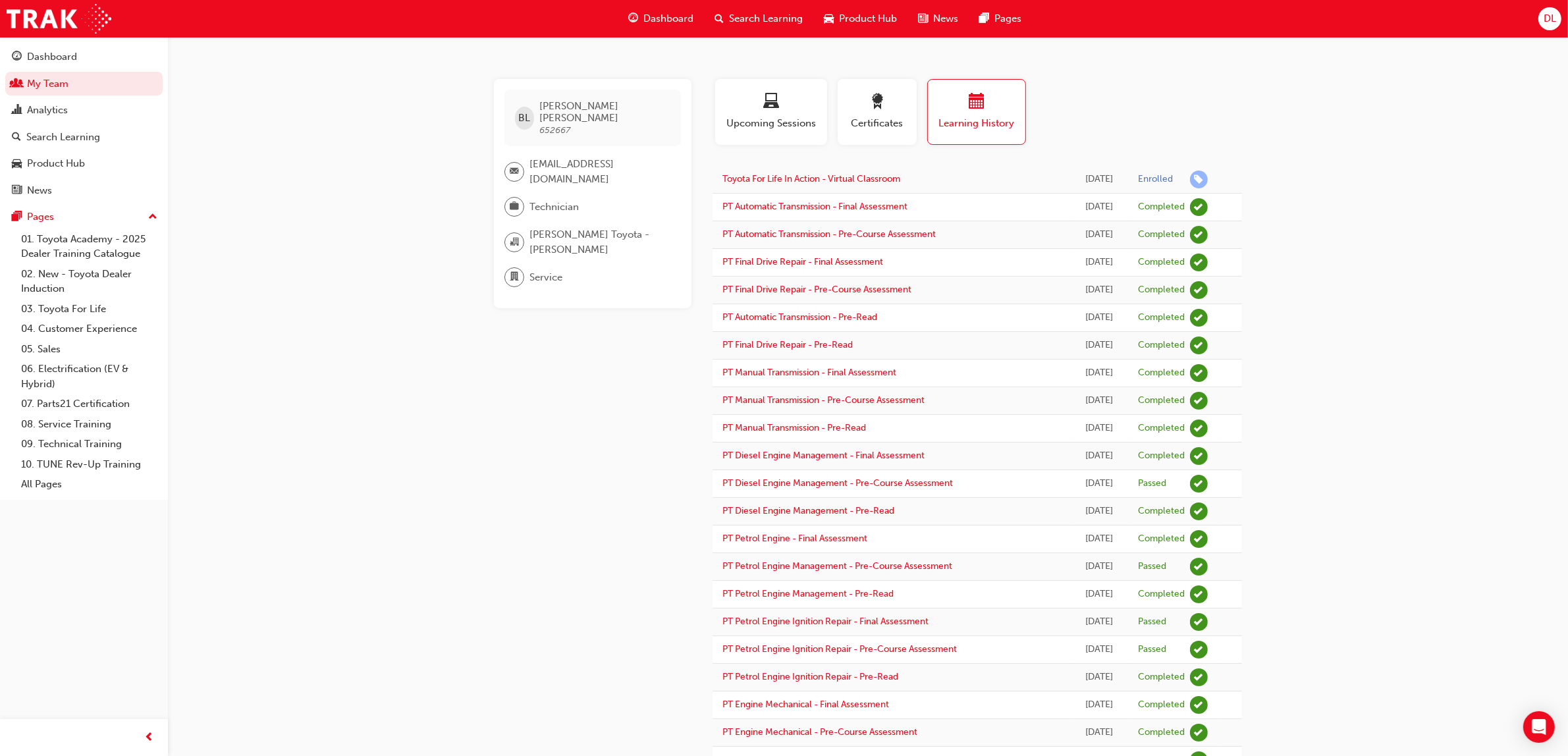
click at [670, 23] on span "Dashboard" at bounding box center [668, 19] width 50 height 15
